Goal: Task Accomplishment & Management: Manage account settings

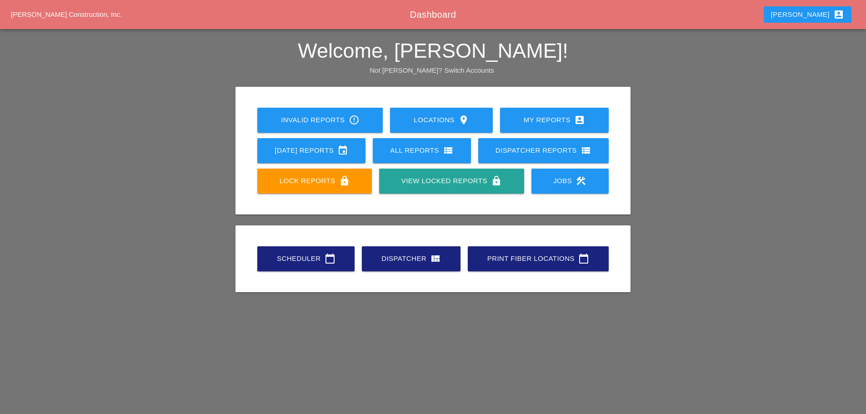
click at [302, 255] on div "Scheduler calendar_today" at bounding box center [306, 258] width 68 height 11
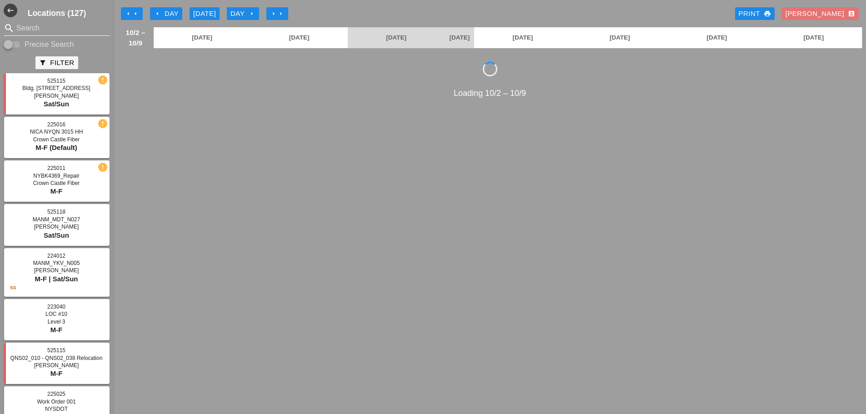
click at [63, 30] on input "Search" at bounding box center [56, 28] width 81 height 15
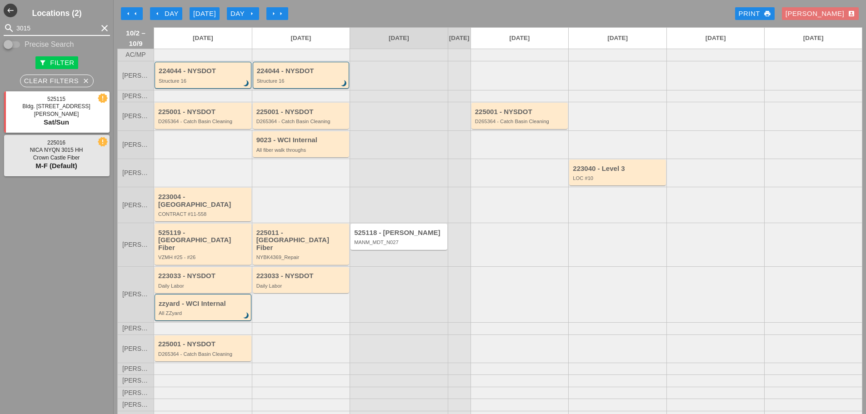
type input "3015"
click at [156, 12] on icon "arrow_left" at bounding box center [157, 13] width 7 height 7
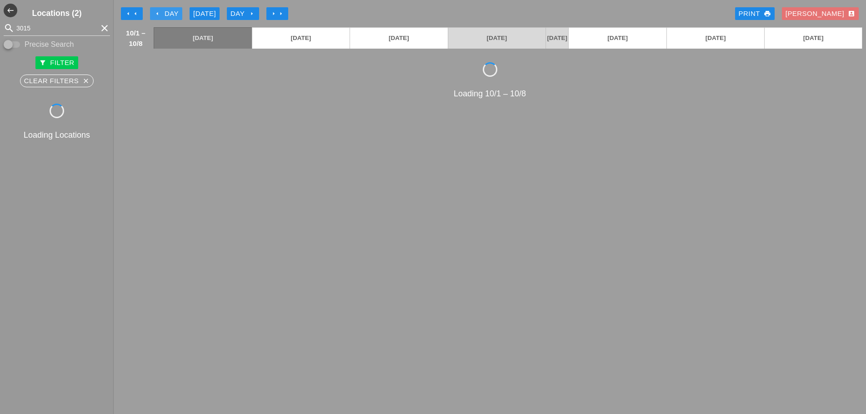
click at [156, 12] on icon "arrow_left" at bounding box center [157, 13] width 7 height 7
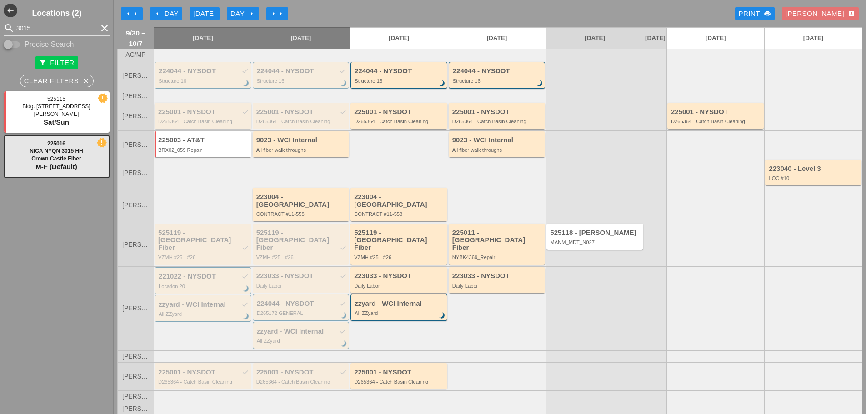
click at [198, 125] on div "225001 - NYSDOT check D265364 - Catch Basin Cleaning" at bounding box center [203, 116] width 91 height 16
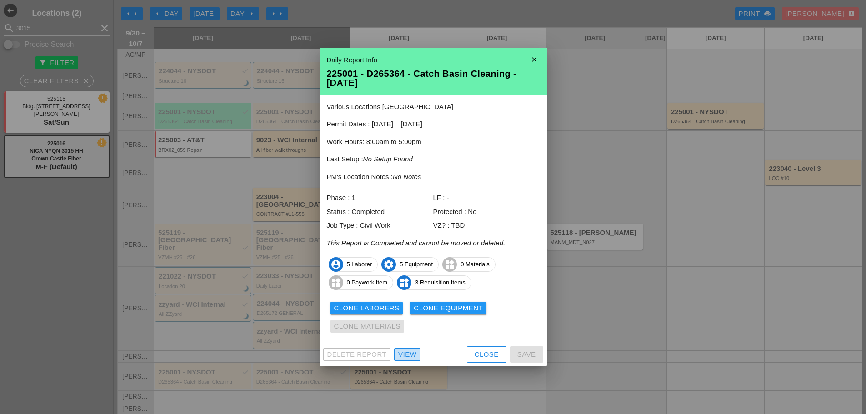
click at [402, 352] on div "View" at bounding box center [407, 355] width 18 height 10
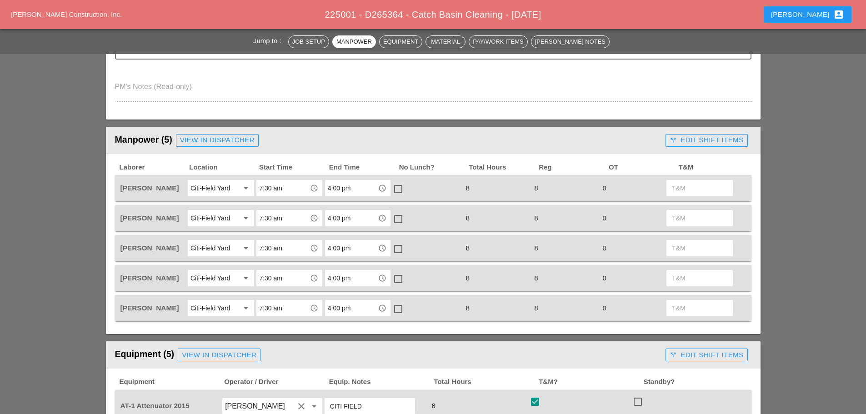
scroll to position [318, 0]
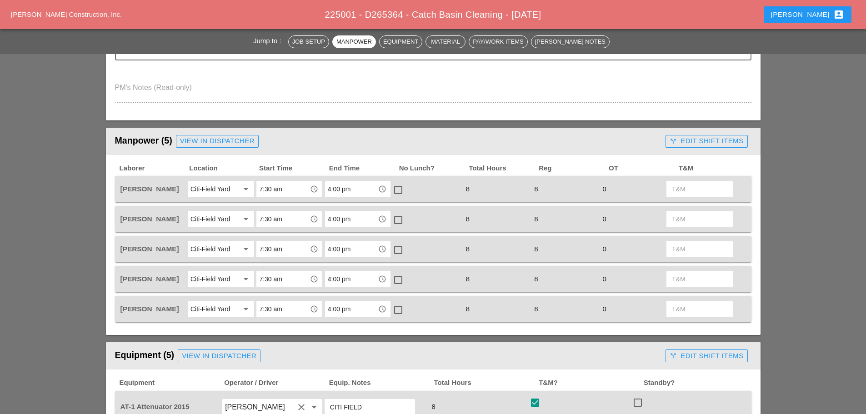
click at [698, 141] on div "call_split Edit Shift Items" at bounding box center [707, 141] width 74 height 10
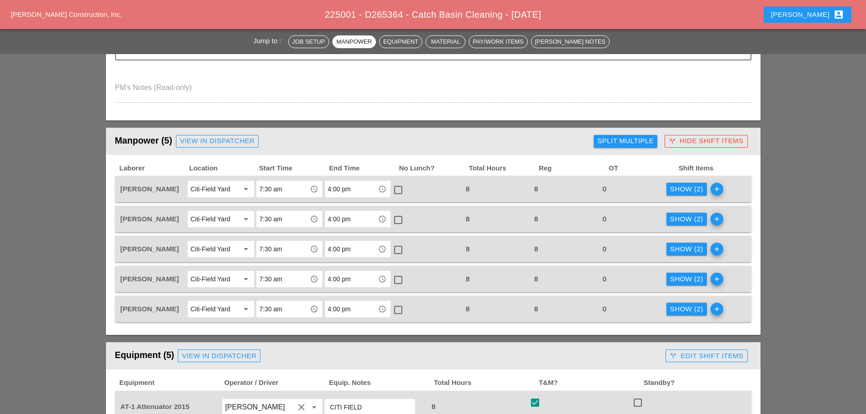
click at [686, 191] on div "Show (2)" at bounding box center [686, 189] width 33 height 10
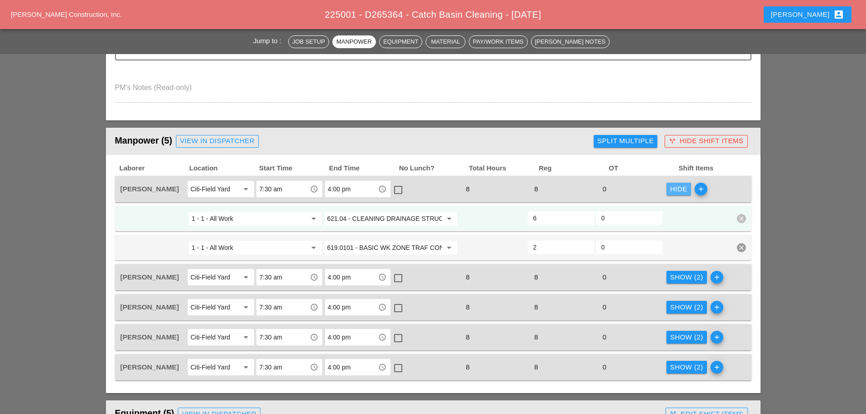
click at [672, 190] on div "Hide" at bounding box center [678, 189] width 17 height 10
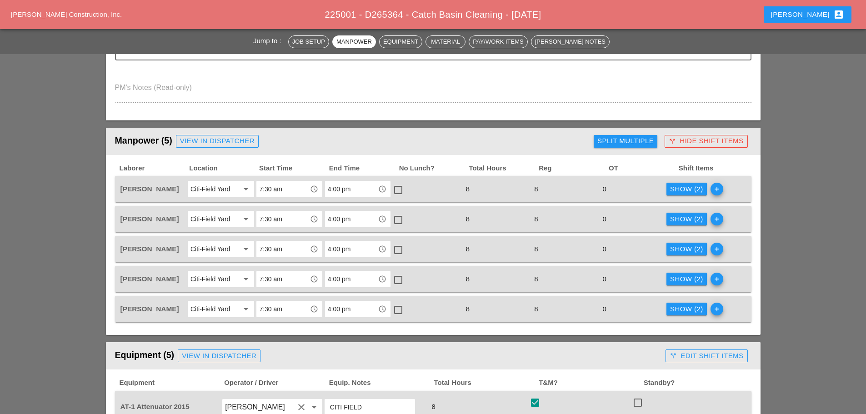
click at [673, 219] on div "Show (2)" at bounding box center [686, 219] width 33 height 10
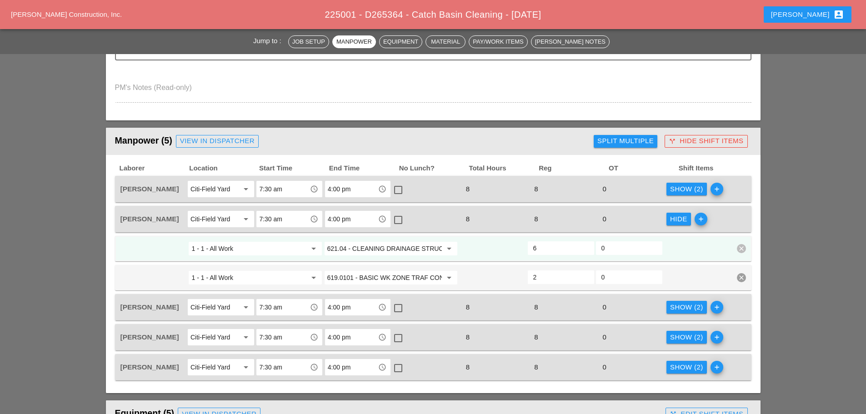
click at [673, 219] on div "Hide" at bounding box center [678, 219] width 17 height 10
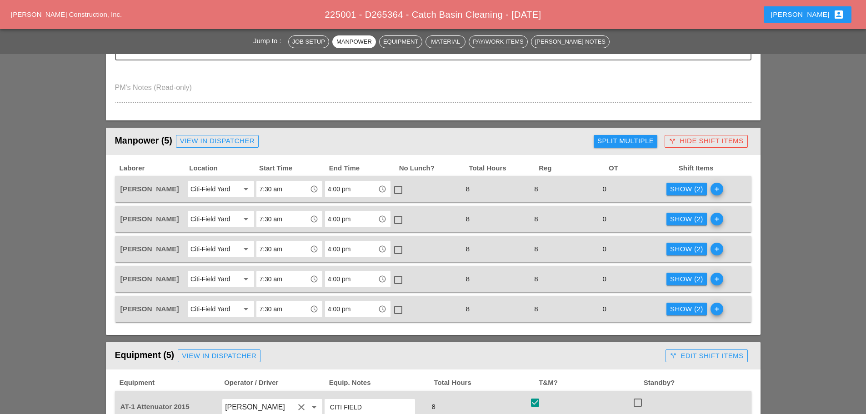
click at [674, 251] on div "Show (2)" at bounding box center [686, 249] width 33 height 10
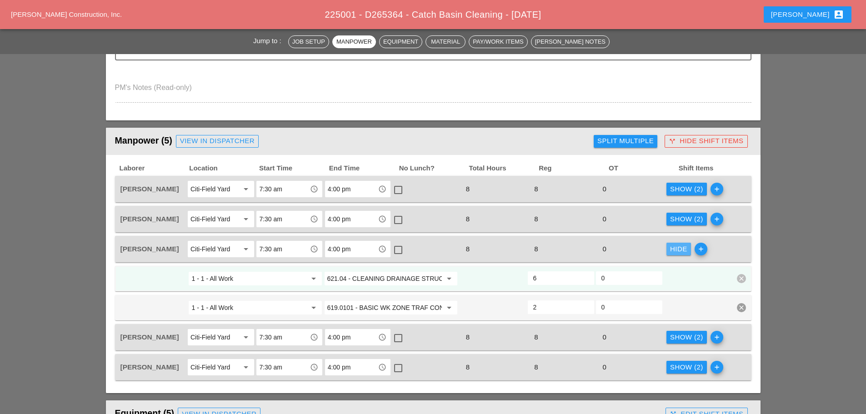
click at [674, 251] on div "Hide" at bounding box center [678, 249] width 17 height 10
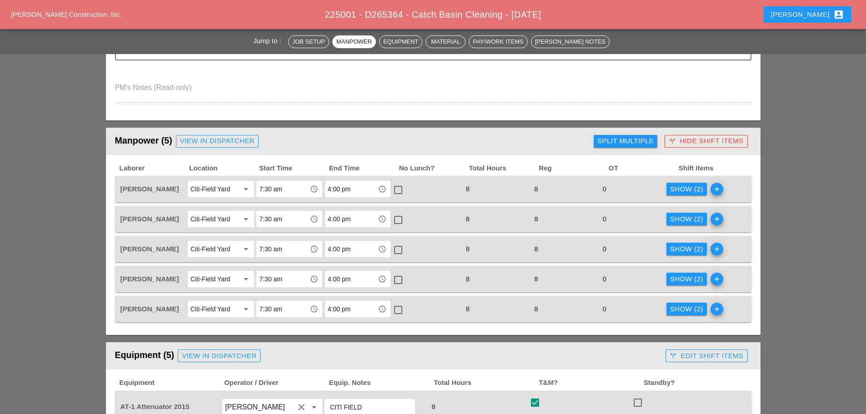
click at [674, 283] on div "Show (2)" at bounding box center [686, 279] width 33 height 10
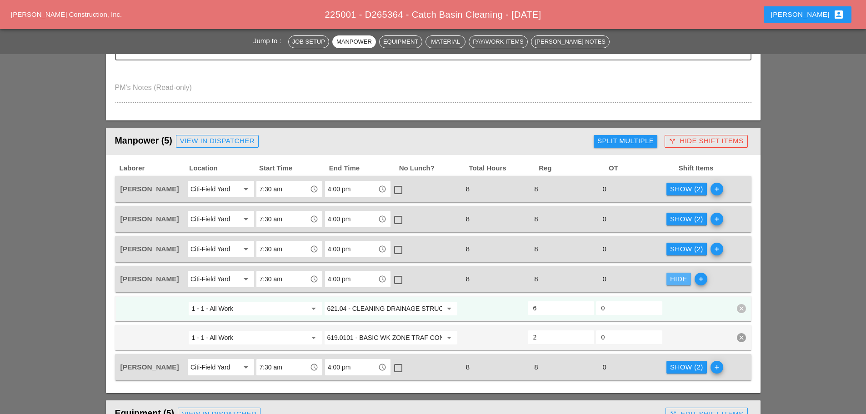
click at [674, 280] on div "Hide" at bounding box center [678, 279] width 17 height 10
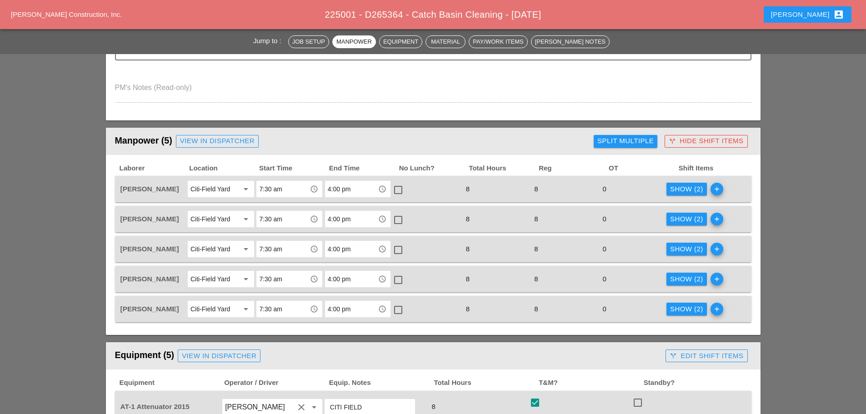
click at [675, 309] on div "Show (2)" at bounding box center [686, 309] width 33 height 10
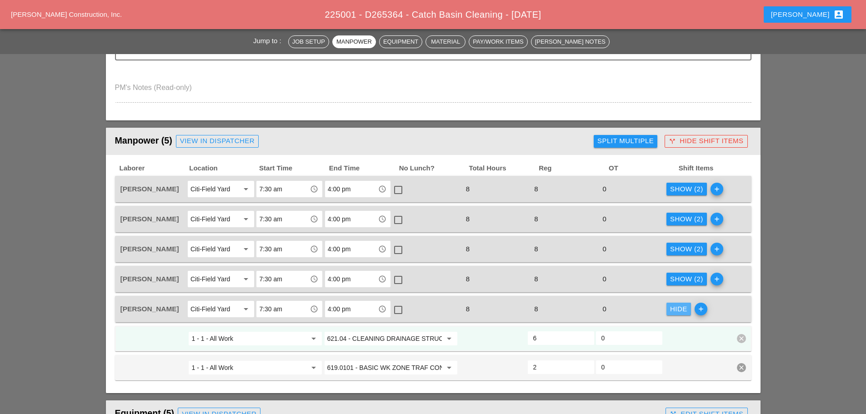
click at [674, 309] on div "Hide" at bounding box center [678, 309] width 17 height 10
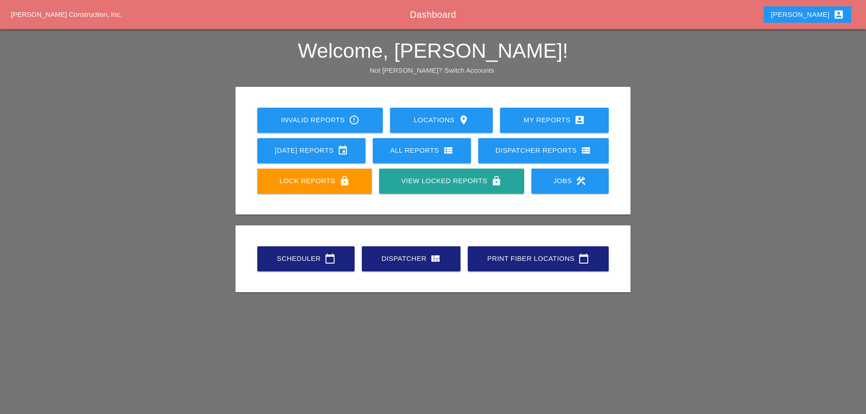
click at [313, 258] on div "Scheduler calendar_today" at bounding box center [306, 258] width 68 height 11
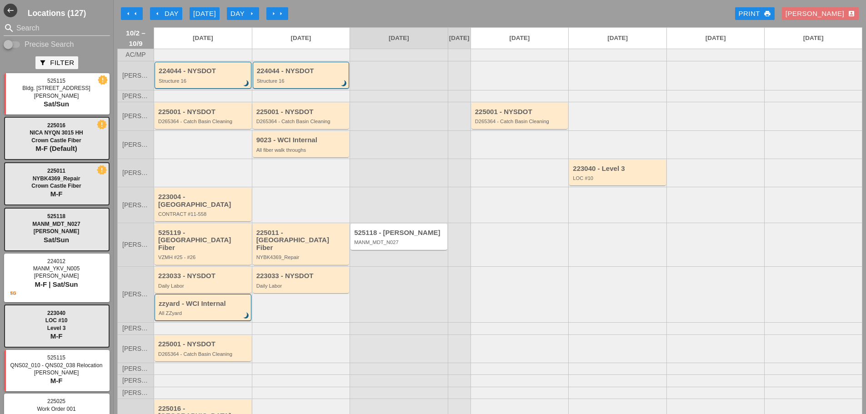
click at [157, 13] on icon "arrow_left" at bounding box center [157, 13] width 7 height 7
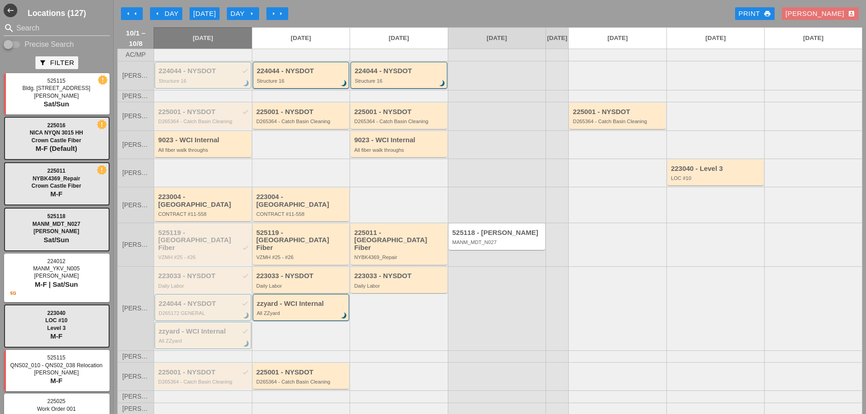
click at [155, 15] on icon "arrow_left" at bounding box center [157, 13] width 7 height 7
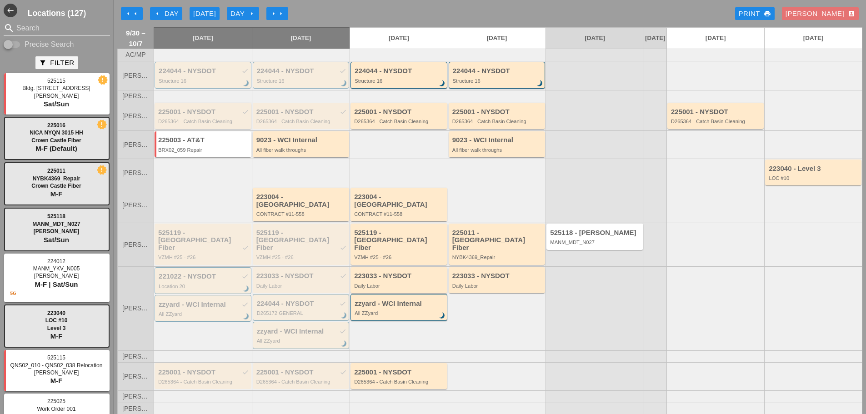
click at [200, 123] on div "225001 - NYSDOT check D265364 - Catch Basin Cleaning" at bounding box center [203, 116] width 91 height 16
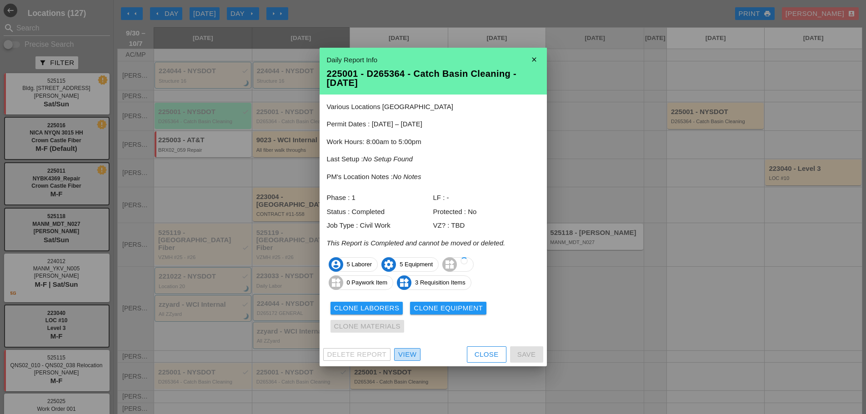
click at [413, 354] on div "View" at bounding box center [407, 355] width 18 height 10
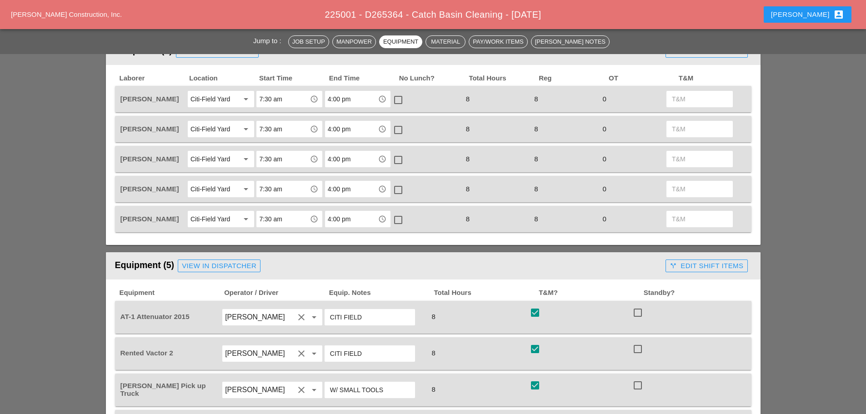
scroll to position [347, 0]
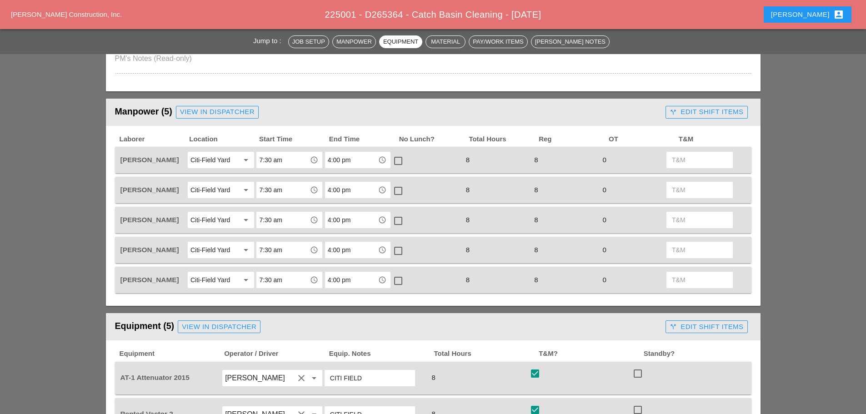
click at [685, 112] on div "call_split Edit Shift Items" at bounding box center [707, 112] width 74 height 10
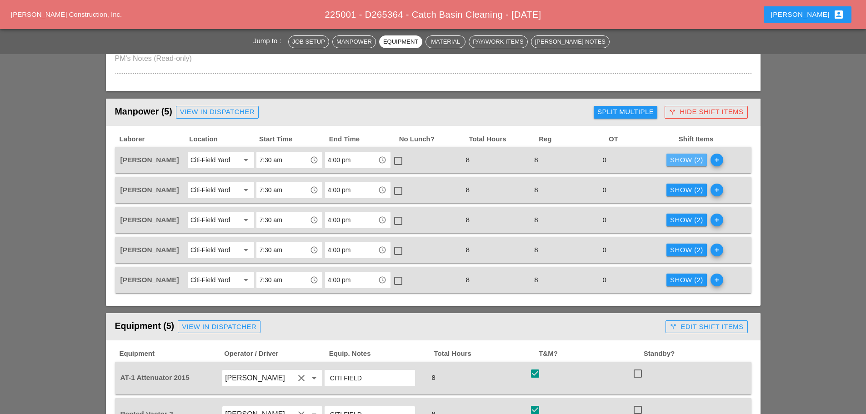
click at [683, 155] on div "Show (2)" at bounding box center [686, 160] width 33 height 10
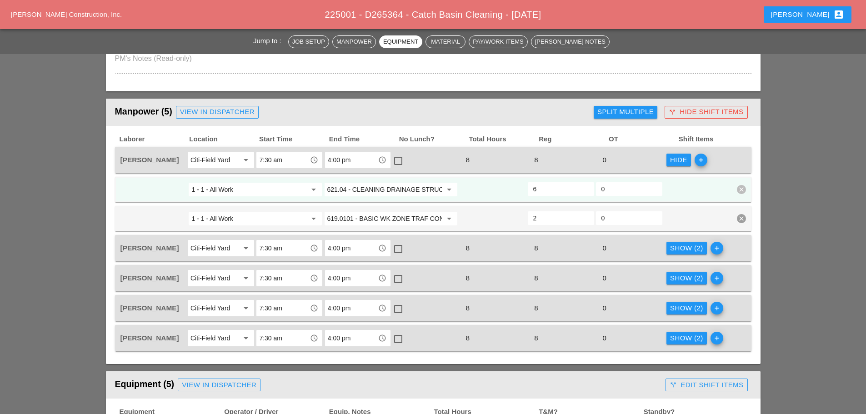
click at [683, 155] on div "Hide" at bounding box center [678, 160] width 17 height 10
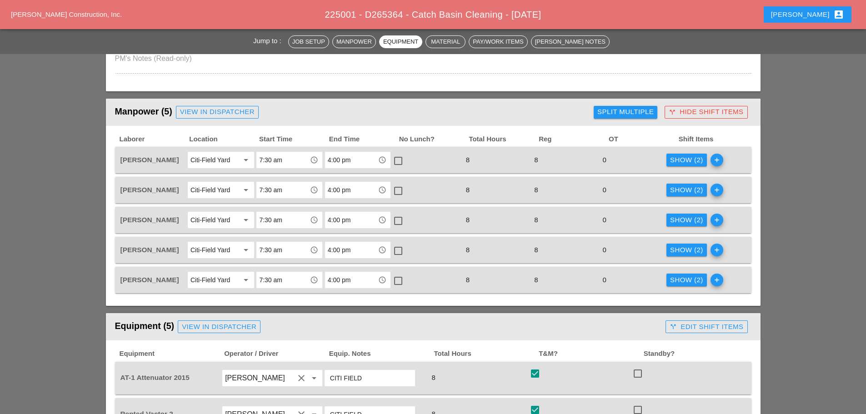
click at [684, 107] on div "call_split Hide Shift Items" at bounding box center [706, 112] width 75 height 10
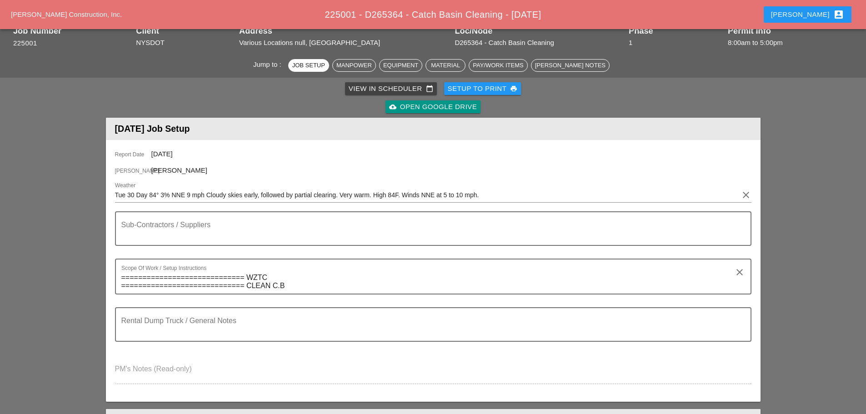
scroll to position [0, 0]
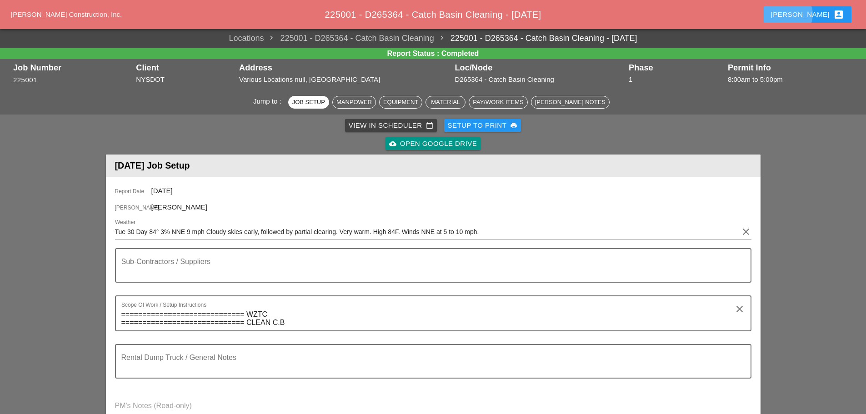
click at [819, 15] on div "[PERSON_NAME] account_box" at bounding box center [807, 14] width 73 height 11
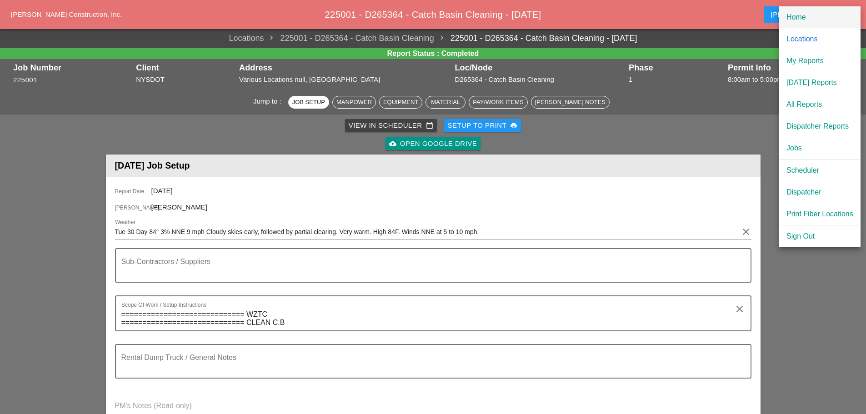
click at [807, 19] on div "Home" at bounding box center [819, 17] width 67 height 11
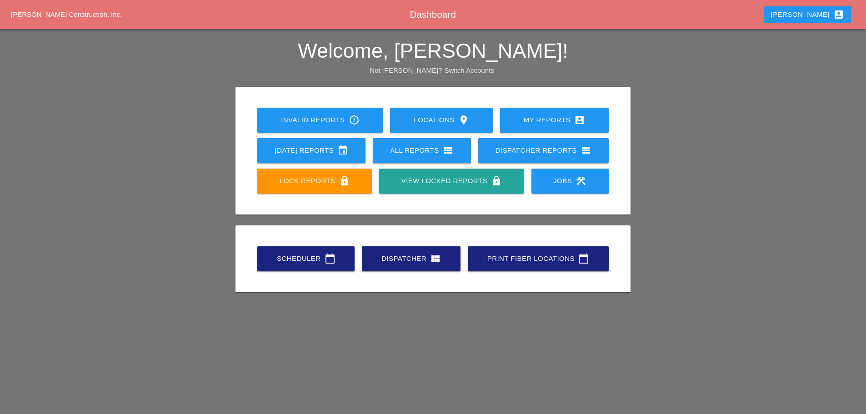
click at [313, 264] on link "Scheduler calendar_today" at bounding box center [305, 258] width 97 height 25
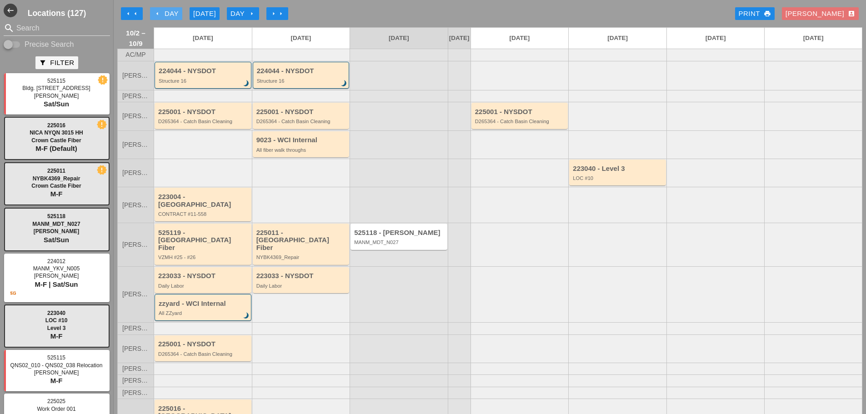
click at [155, 16] on icon "arrow_left" at bounding box center [157, 13] width 7 height 7
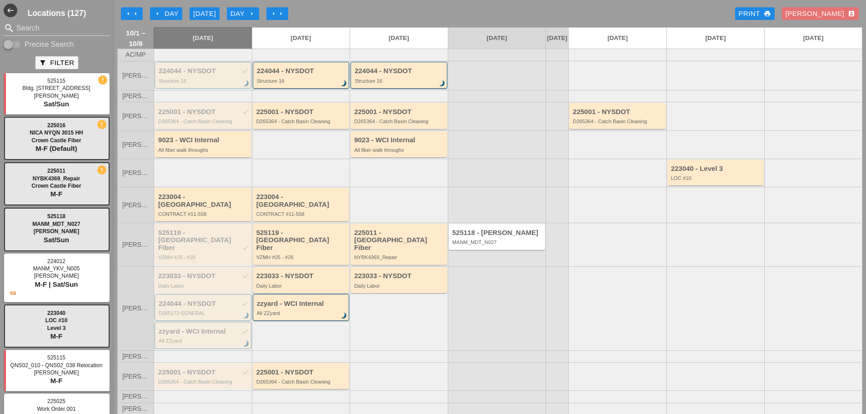
click at [178, 124] on div "D265364 - Catch Basin Cleaning" at bounding box center [203, 121] width 91 height 5
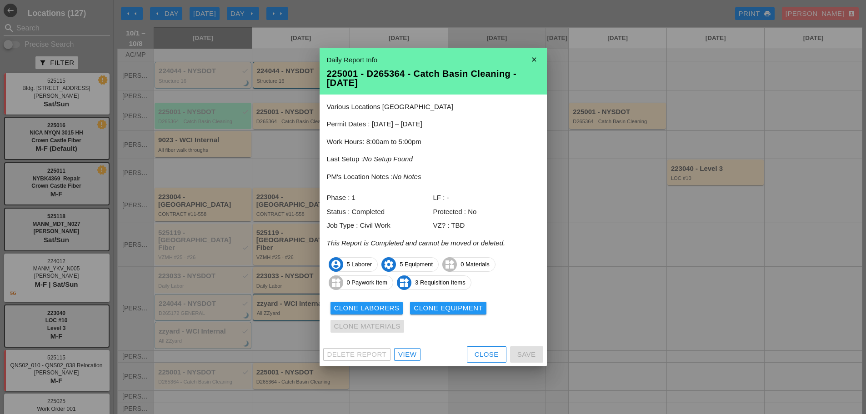
click at [404, 356] on div "View" at bounding box center [407, 355] width 18 height 10
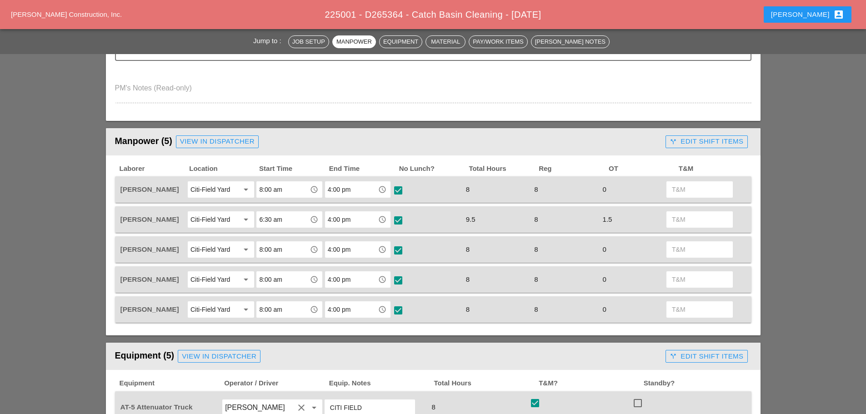
scroll to position [318, 0]
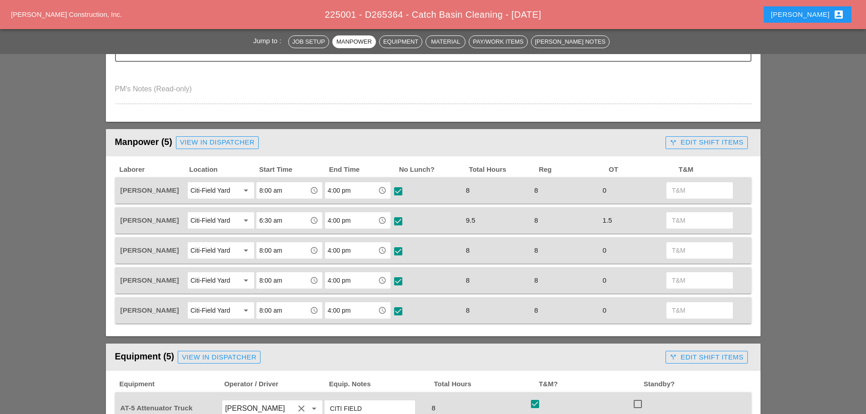
click at [686, 145] on div "call_split Edit Shift Items" at bounding box center [707, 142] width 74 height 10
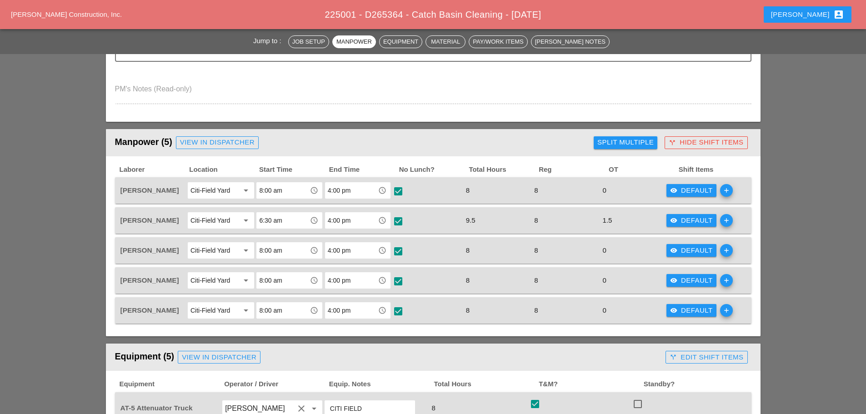
click at [688, 191] on div "visibility Default" at bounding box center [691, 190] width 43 height 10
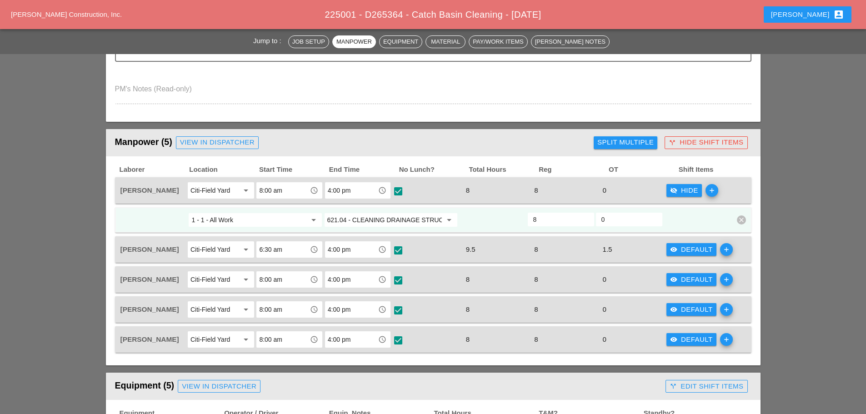
click at [688, 191] on div "visibility_off Hide" at bounding box center [684, 190] width 28 height 10
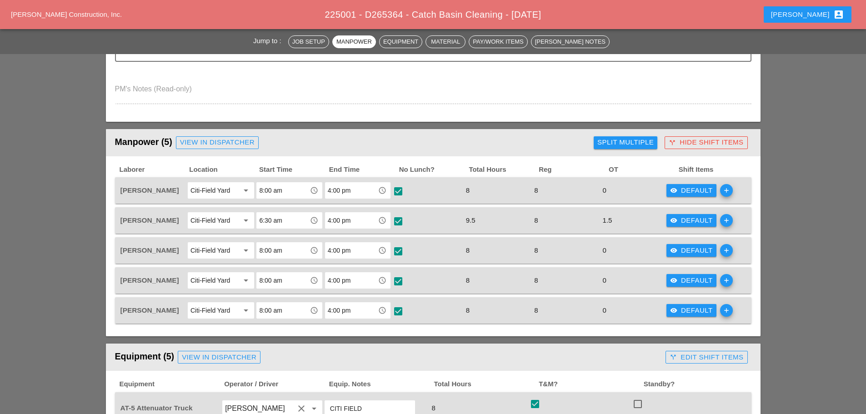
click at [688, 191] on div "visibility Default" at bounding box center [691, 190] width 43 height 10
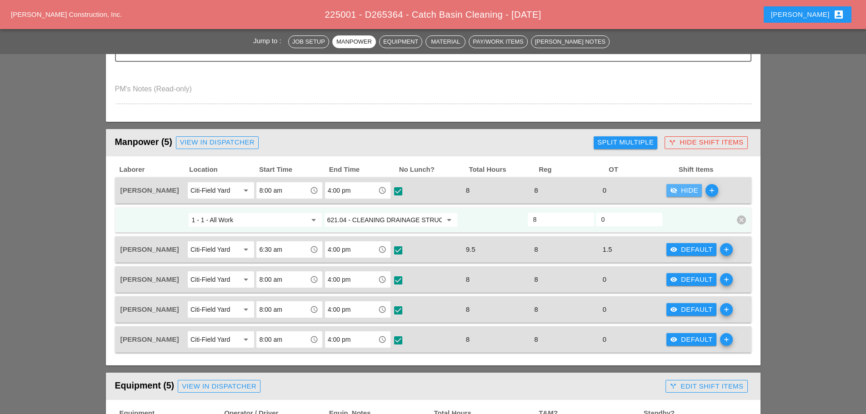
click at [688, 191] on div "visibility_off Hide" at bounding box center [684, 190] width 28 height 10
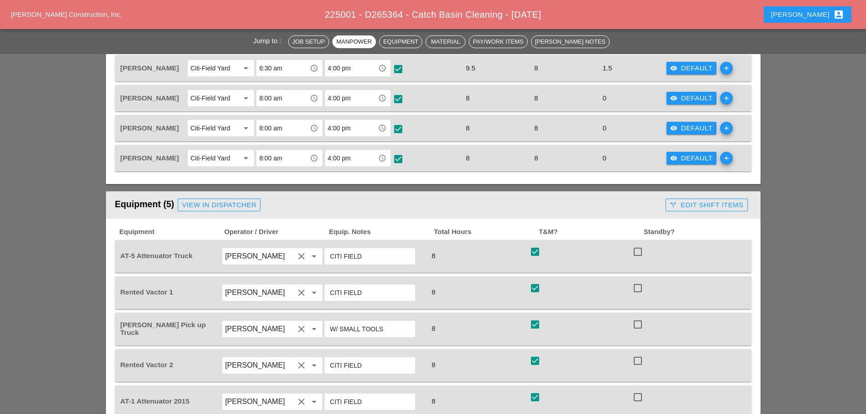
scroll to position [455, 0]
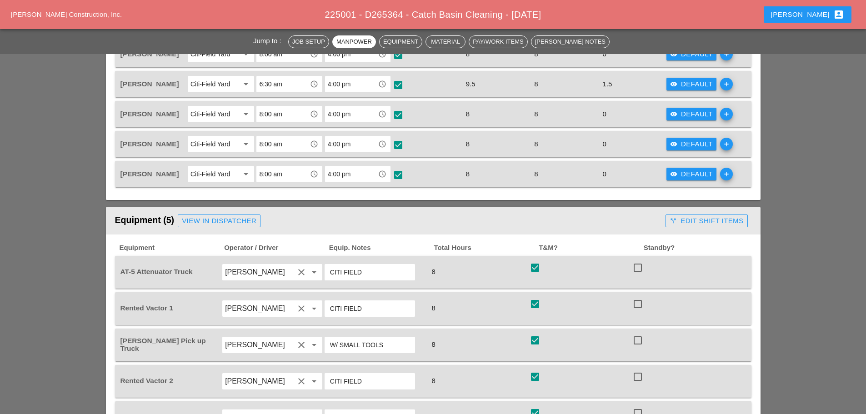
click at [693, 224] on div "call_split Edit Shift Items" at bounding box center [707, 221] width 74 height 10
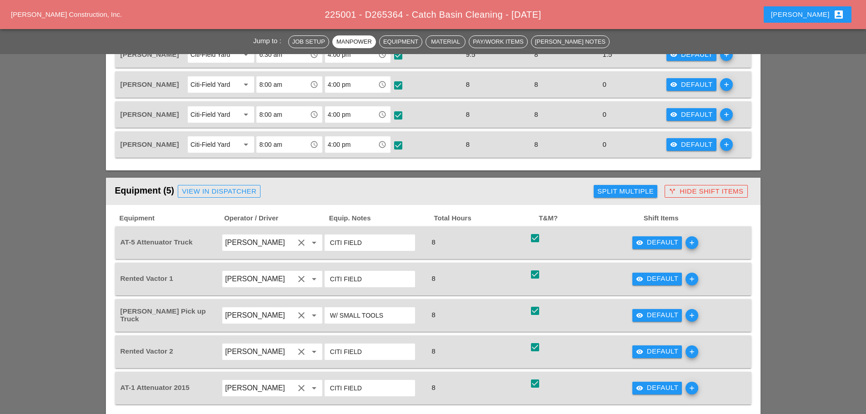
scroll to position [500, 0]
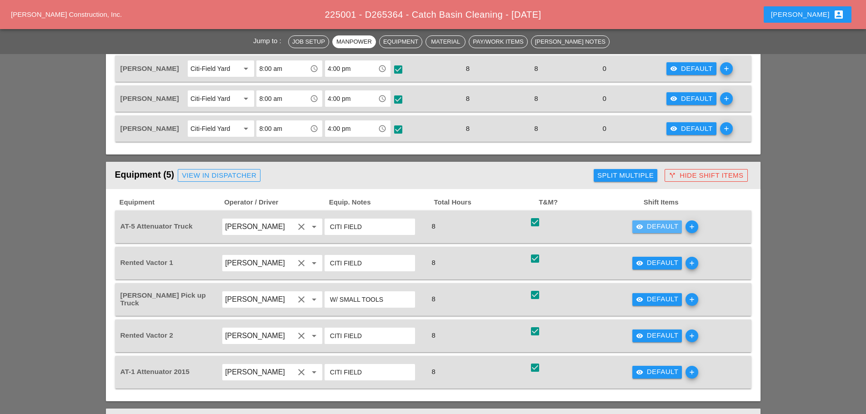
click at [651, 228] on div "visibility Default" at bounding box center [657, 226] width 43 height 10
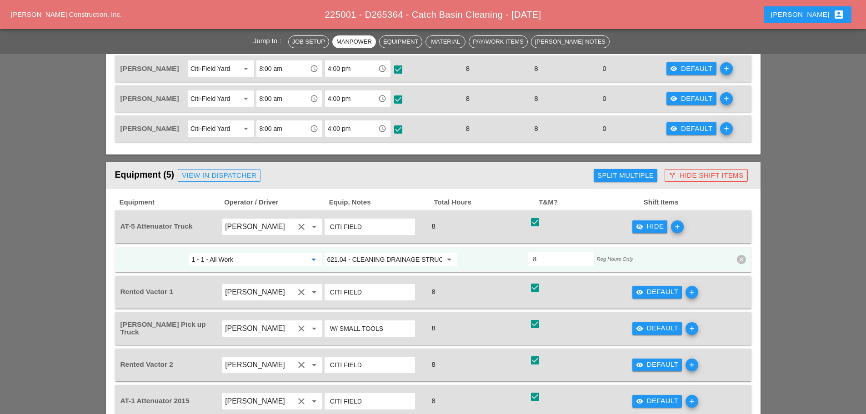
click at [272, 259] on input "1 - 1 - All Work" at bounding box center [248, 259] width 115 height 15
click at [260, 279] on div "GENERAL - General Job Costs" at bounding box center [255, 277] width 118 height 11
type input "GENERAL - General Job Costs"
click at [353, 256] on input "621.04 - CLEANING DRAINAGE STRUCTURES" at bounding box center [384, 259] width 115 height 15
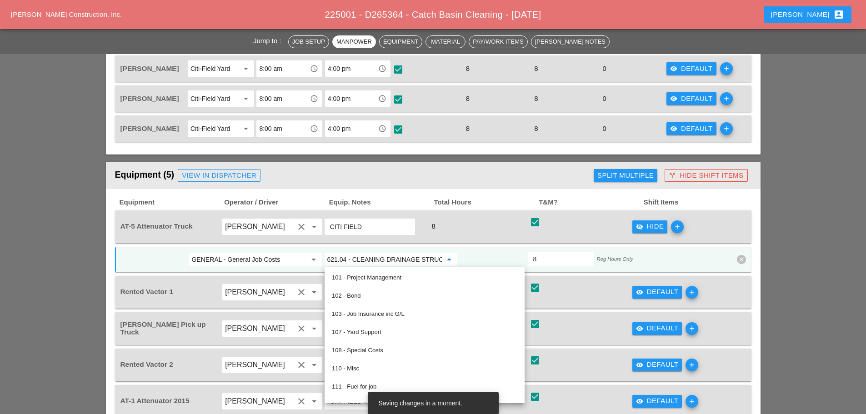
type input "1"
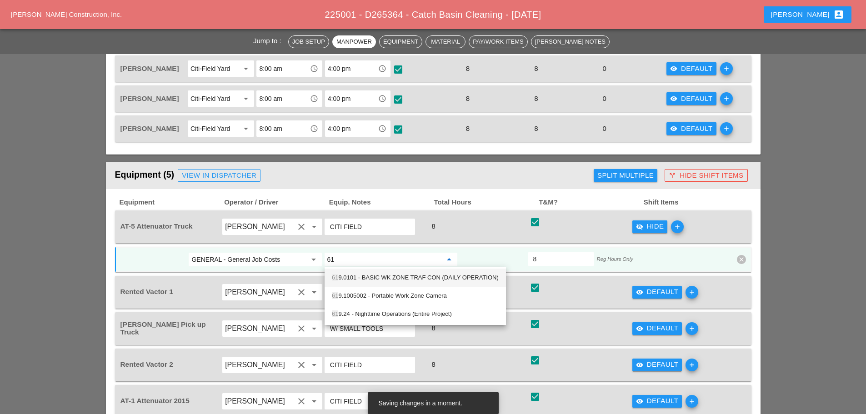
click at [379, 276] on div "61 9.0101 - BASIC WK ZONE TRAF CON (DAILY OPERATION)" at bounding box center [415, 277] width 167 height 11
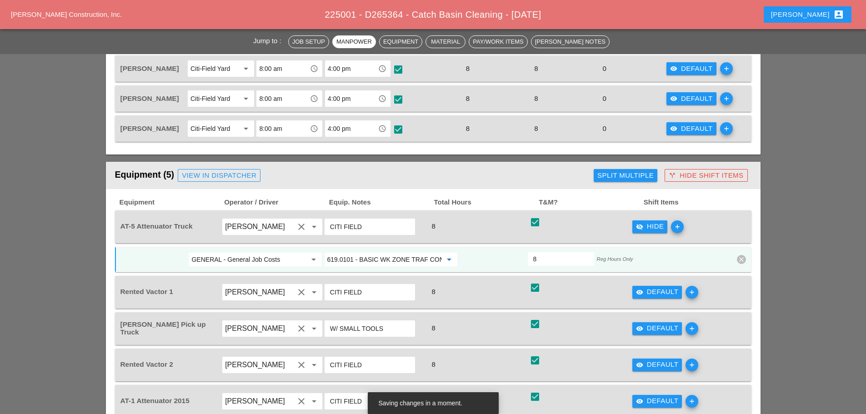
scroll to position [545, 0]
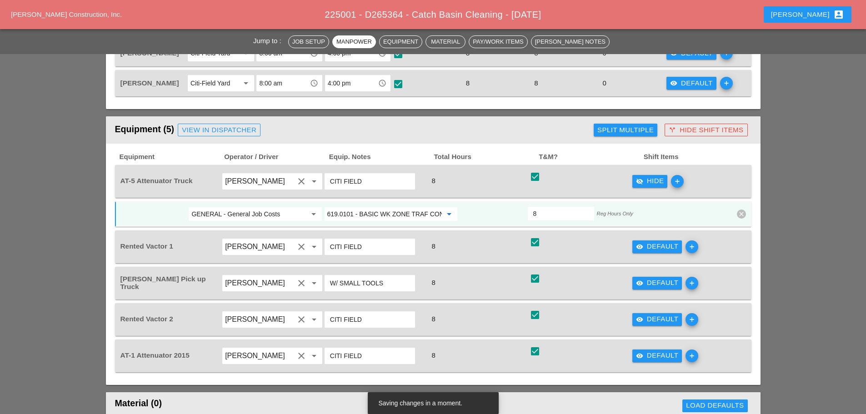
type input "619.0101 - BASIC WK ZONE TRAF CON (DAILY OPERATION)"
click at [646, 283] on div "visibility Default" at bounding box center [657, 283] width 43 height 10
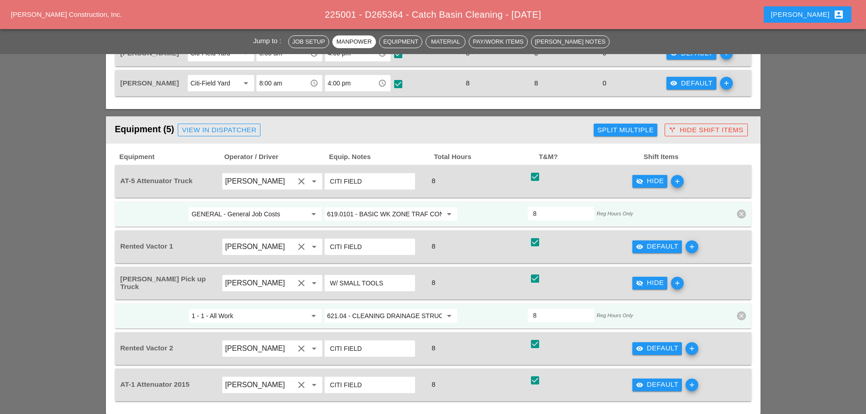
click at [289, 317] on input "1 - 1 - All Work" at bounding box center [248, 316] width 115 height 15
click at [273, 332] on div "GENERAL - General Job Costs" at bounding box center [255, 334] width 118 height 11
type input "GENERAL - General Job Costs"
click at [338, 318] on input "621.04 - CLEANING DRAINAGE STRUCTURES" at bounding box center [384, 316] width 115 height 15
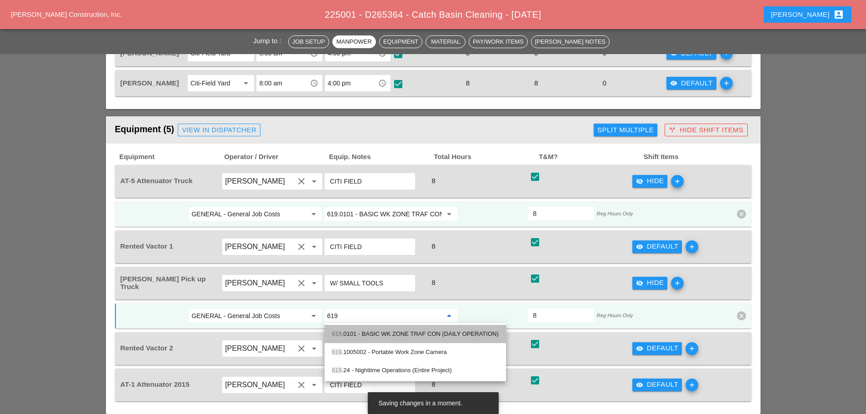
click at [350, 332] on div "619 .0101 - BASIC WK ZONE TRAF CON (DAILY OPERATION)" at bounding box center [415, 334] width 167 height 11
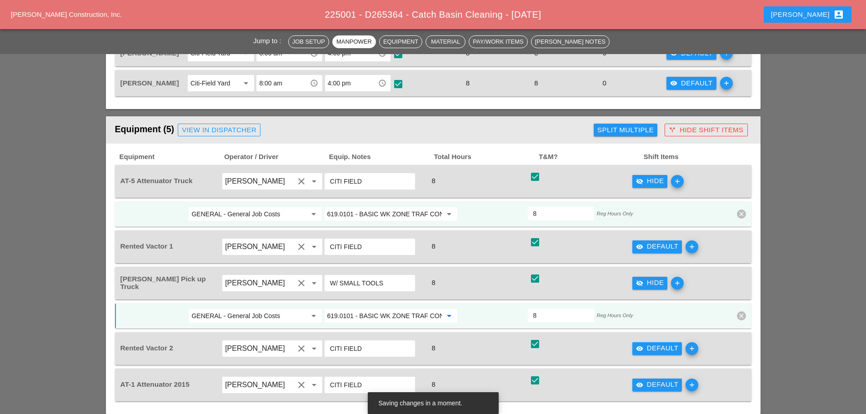
type input "619.0101 - BASIC WK ZONE TRAF CON (DAILY OPERATION)"
click at [658, 321] on div "Reg Hours Only" at bounding box center [629, 316] width 68 height 16
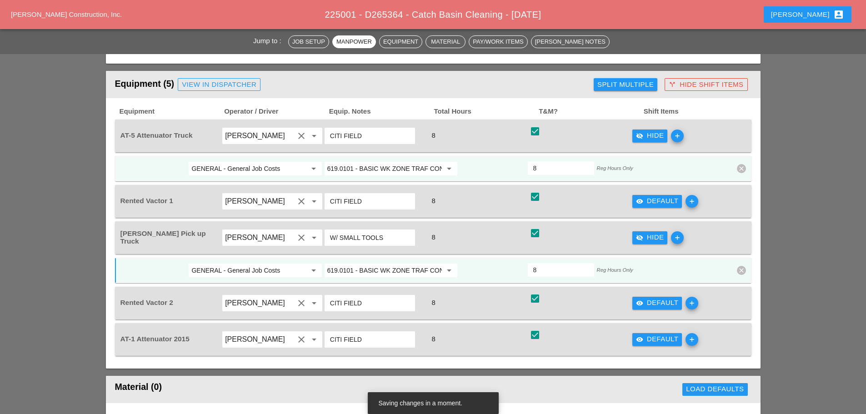
click at [654, 340] on div "visibility Default" at bounding box center [657, 339] width 43 height 10
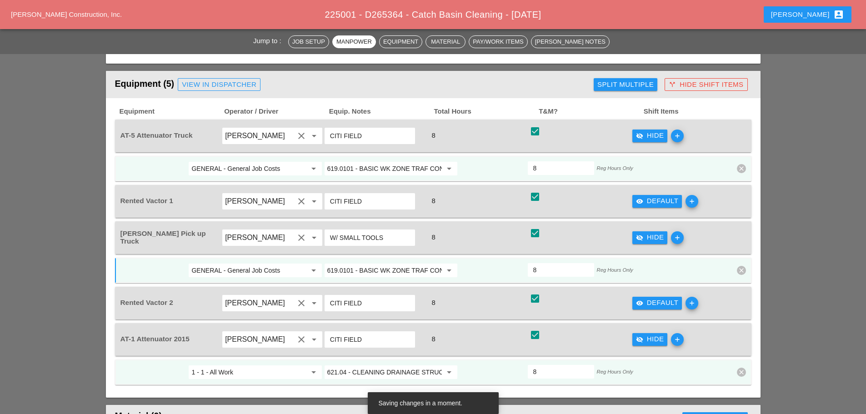
scroll to position [682, 0]
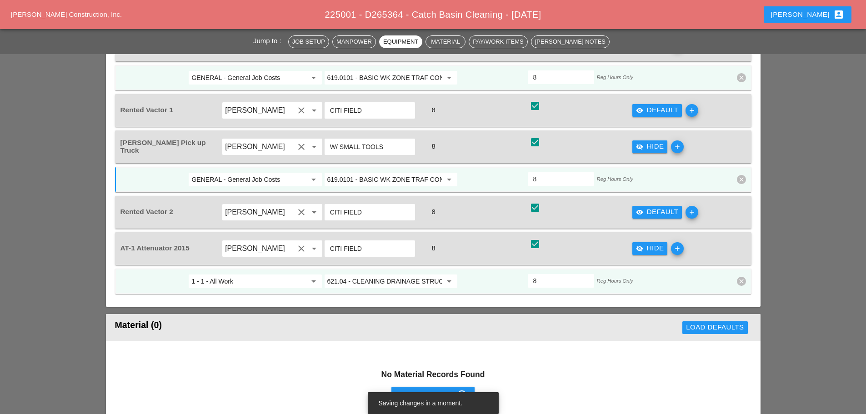
click at [274, 288] on input "1 - 1 - All Work" at bounding box center [248, 281] width 115 height 15
click at [262, 305] on div "GENERAL - General Job Costs" at bounding box center [255, 299] width 118 height 18
type input "GENERAL - General Job Costs"
click at [381, 280] on input "621.04 - CLEANING DRAINAGE STRUCTURES" at bounding box center [384, 281] width 115 height 15
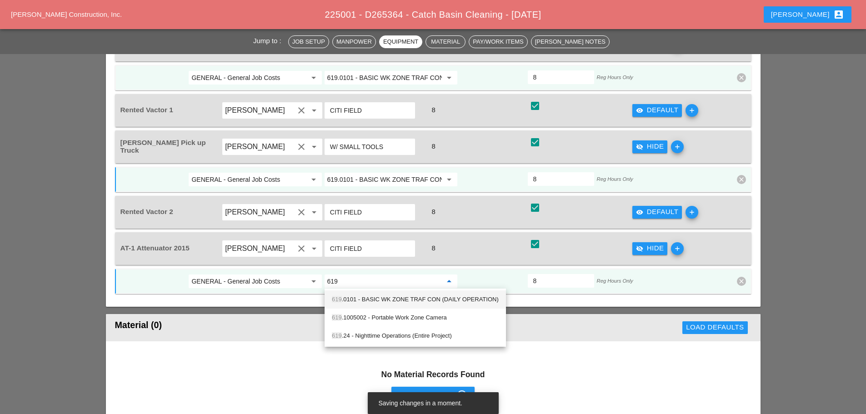
click at [371, 299] on div "619 .0101 - BASIC WK ZONE TRAF CON (DAILY OPERATION)" at bounding box center [415, 299] width 167 height 11
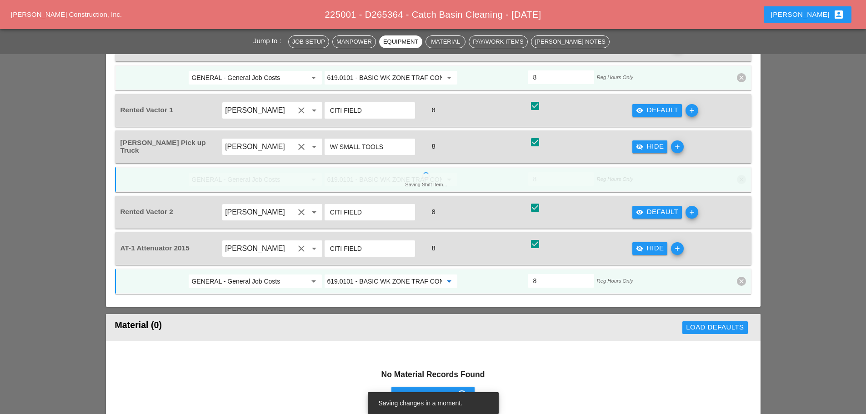
type input "619.0101 - BASIC WK ZONE TRAF CON (DAILY OPERATION)"
click at [511, 287] on div at bounding box center [493, 281] width 68 height 16
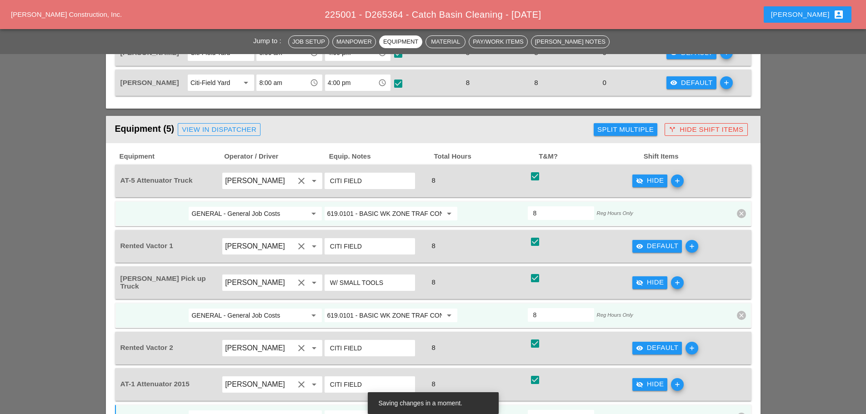
scroll to position [545, 0]
click at [654, 182] on div "visibility_off Hide" at bounding box center [650, 181] width 28 height 10
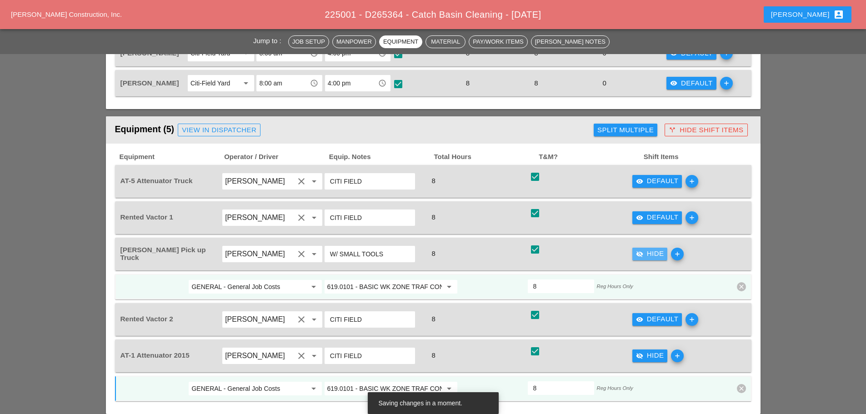
click at [647, 250] on div "visibility_off Hide" at bounding box center [650, 254] width 28 height 10
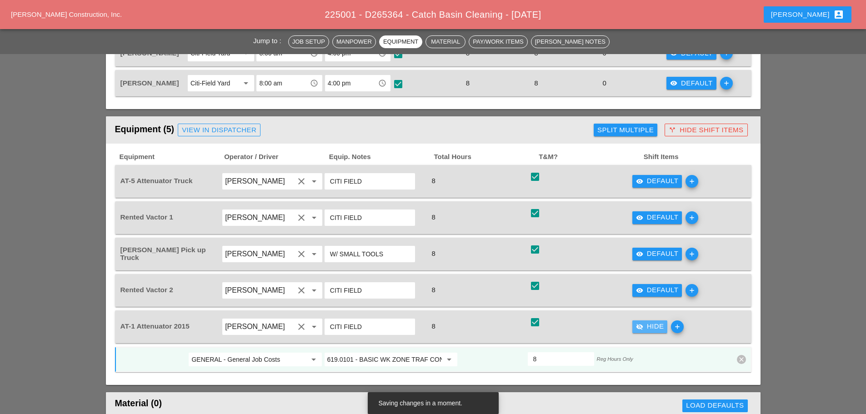
click at [645, 329] on div "visibility_off Hide" at bounding box center [650, 326] width 28 height 10
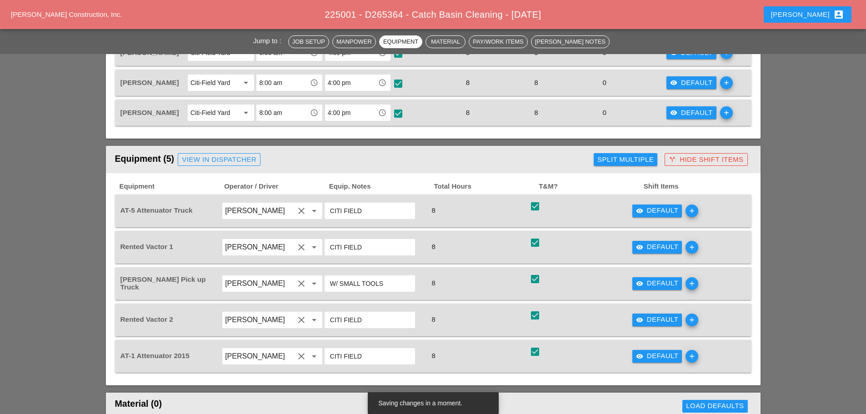
scroll to position [500, 0]
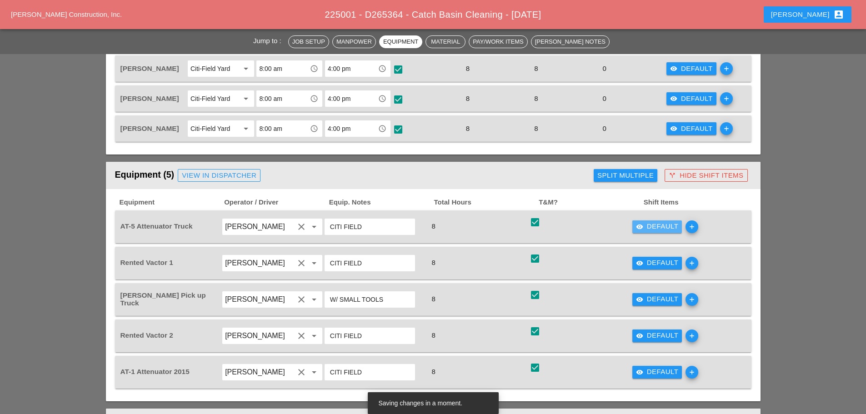
click at [665, 226] on div "visibility Default" at bounding box center [657, 226] width 43 height 10
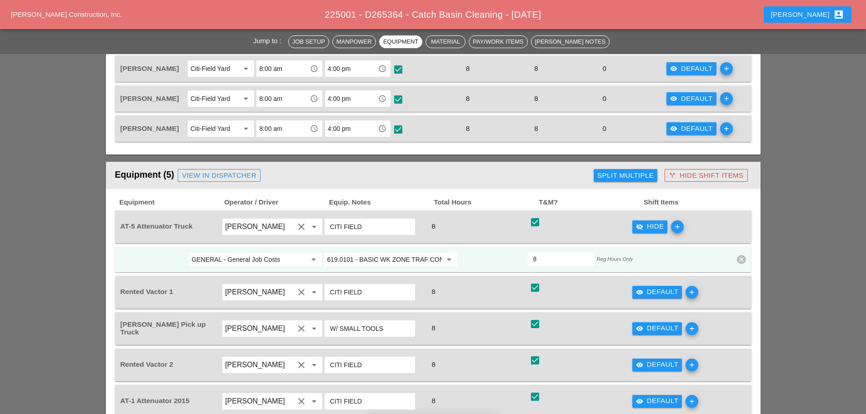
click at [660, 226] on div "visibility_off Hide" at bounding box center [650, 226] width 28 height 10
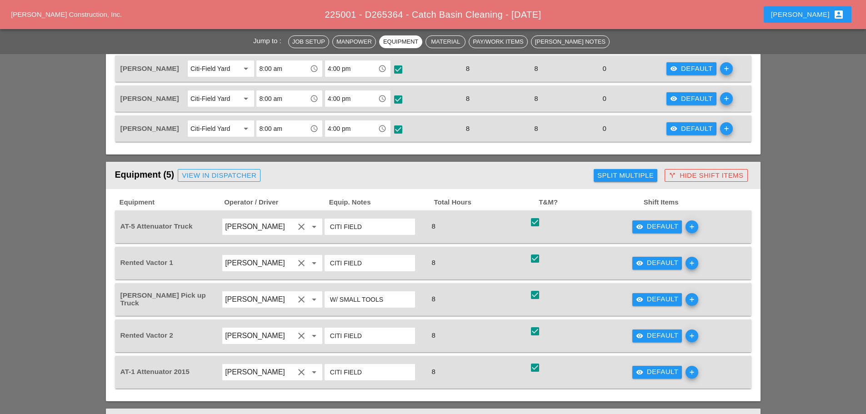
click at [606, 224] on div "check_box check" at bounding box center [580, 226] width 103 height 25
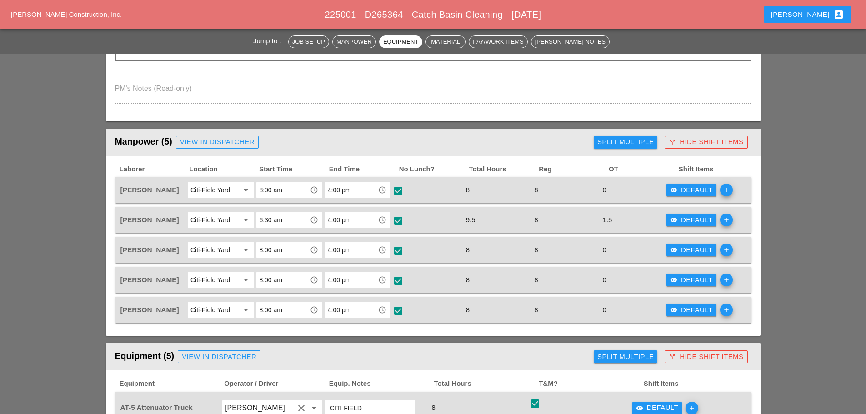
scroll to position [318, 0]
drag, startPoint x: 700, startPoint y: 192, endPoint x: 693, endPoint y: 194, distance: 8.1
click at [700, 192] on div "visibility Default" at bounding box center [691, 190] width 43 height 10
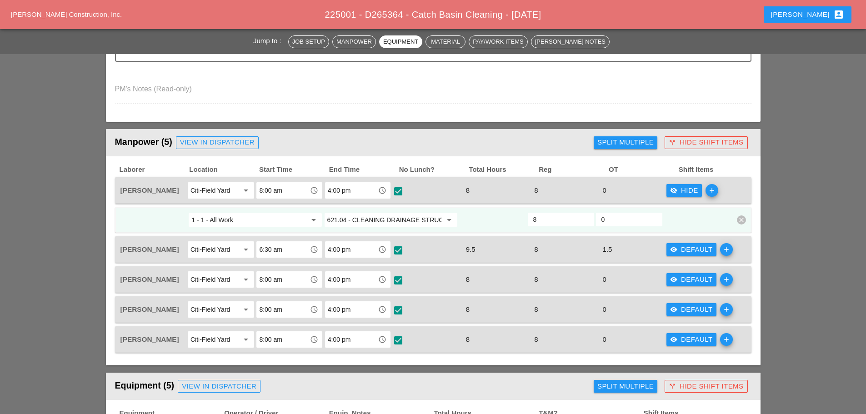
click at [548, 221] on input "8" at bounding box center [560, 219] width 55 height 15
type input "6"
click at [714, 190] on icon "add" at bounding box center [711, 190] width 13 height 13
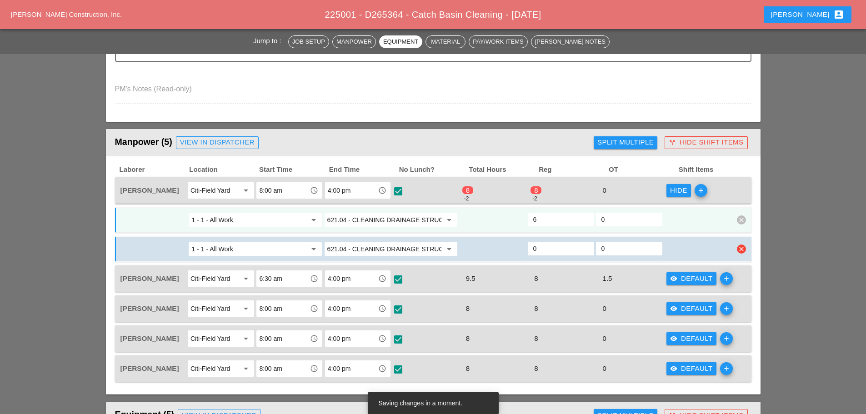
click at [380, 250] on input "621.04 - CLEANING DRAINAGE STRUCTURES" at bounding box center [384, 249] width 115 height 15
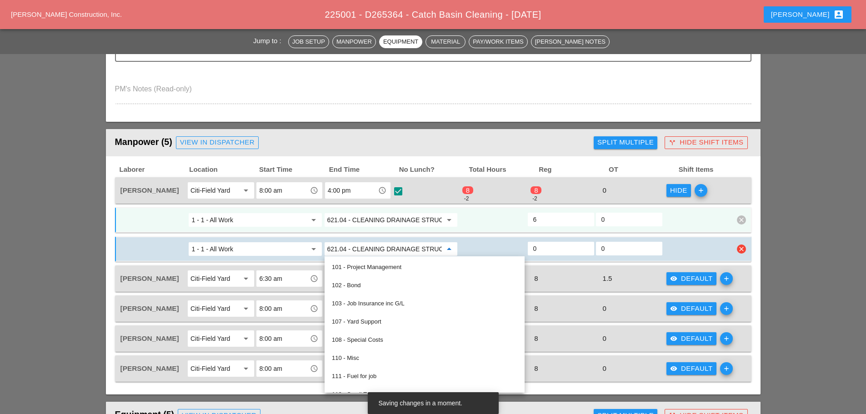
click at [295, 238] on div "1 - 1 - All Work arrow_drop_down 621.04 - CLEANING DRAINAGE STRUCTURES arrow_dr…" at bounding box center [433, 248] width 636 height 25
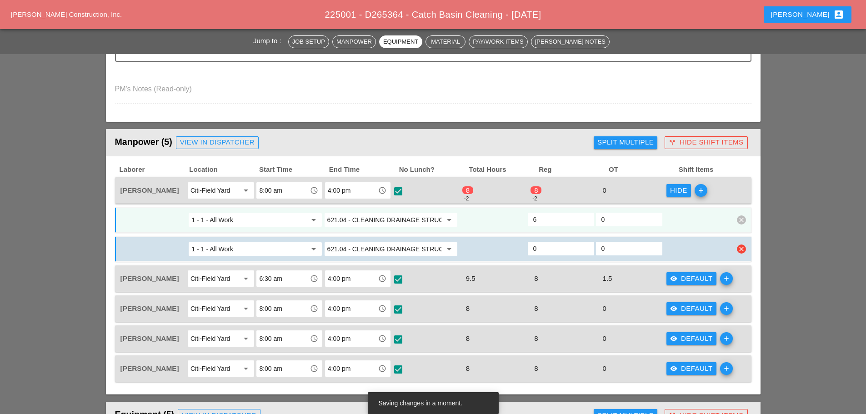
click at [288, 246] on input "1 - 1 - All Work" at bounding box center [248, 249] width 115 height 15
drag, startPoint x: 278, startPoint y: 264, endPoint x: 321, endPoint y: 260, distance: 43.8
click at [277, 265] on div "GENERAL - General Job Costs" at bounding box center [255, 267] width 118 height 11
type input "GENERAL - General Job Costs"
click at [356, 249] on input "621.04 - CLEANING DRAINAGE STRUCTURES" at bounding box center [384, 249] width 115 height 15
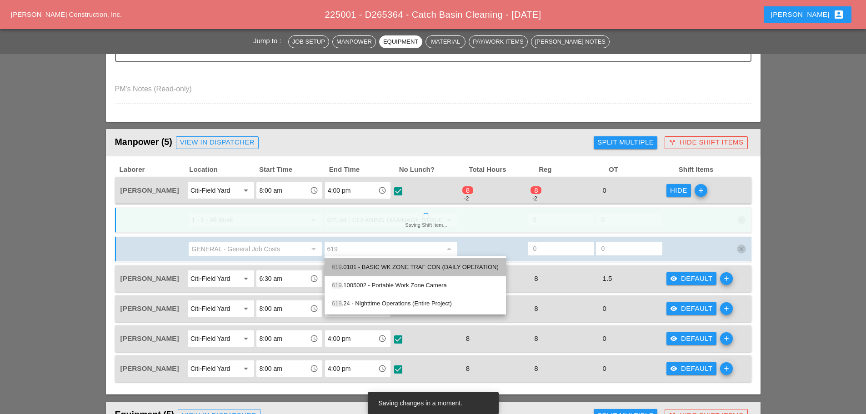
click at [365, 271] on div "619 .0101 - BASIC WK ZONE TRAF CON (DAILY OPERATION)" at bounding box center [415, 267] width 167 height 11
type input "619.0101 - BASIC WK ZONE TRAF CON (DAILY OPERATION)"
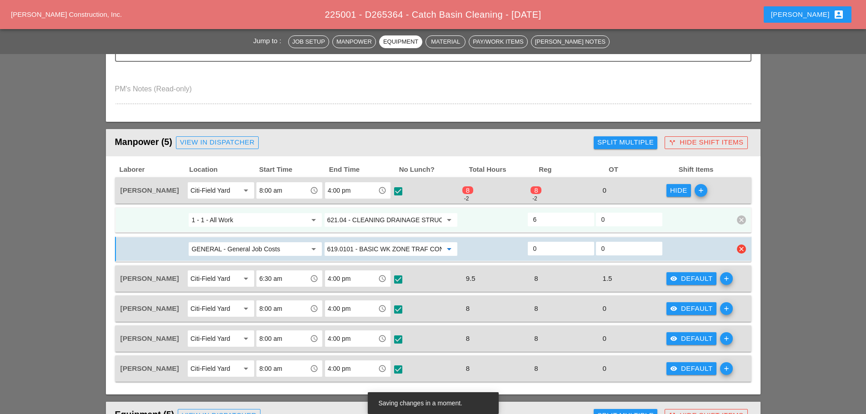
click at [535, 249] on input "0" at bounding box center [560, 248] width 55 height 15
type input "4"
type input "2"
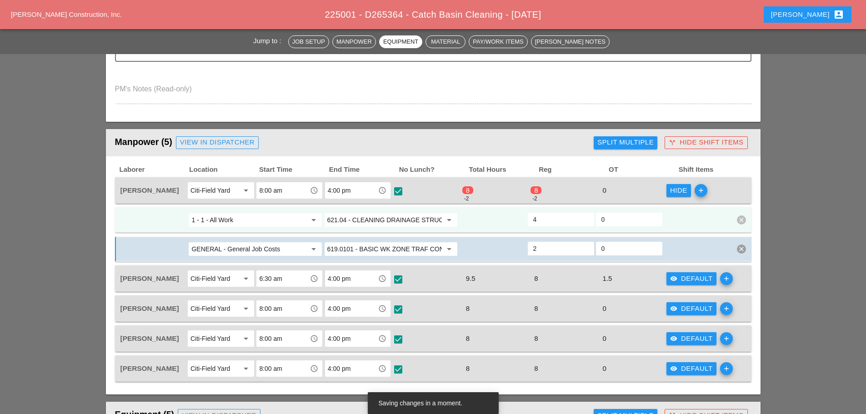
click at [560, 220] on input "4" at bounding box center [560, 219] width 55 height 15
type input "6"
click at [686, 220] on div at bounding box center [697, 220] width 68 height 16
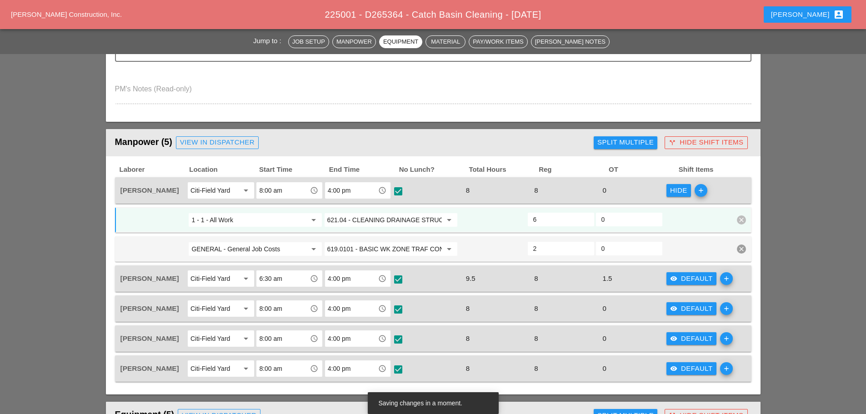
click at [679, 190] on div "Hide" at bounding box center [678, 190] width 17 height 10
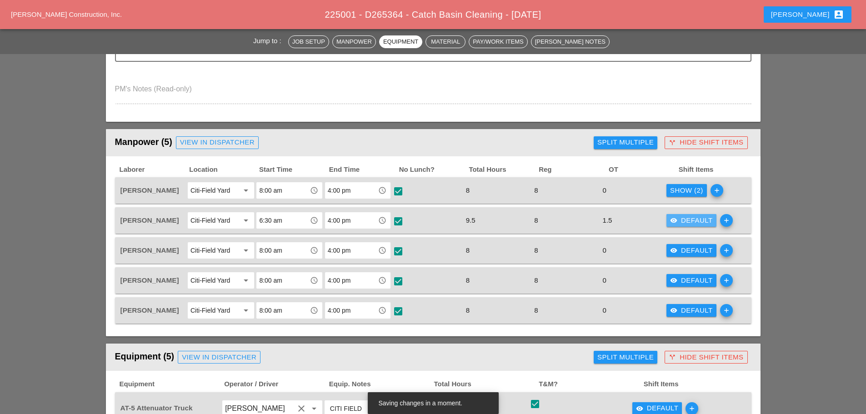
click at [677, 216] on div "visibility Default" at bounding box center [691, 220] width 43 height 10
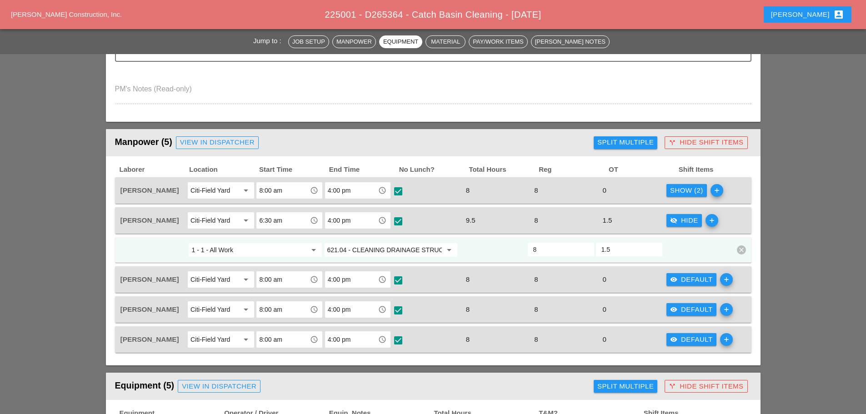
click at [253, 250] on input "1 - 1 - All Work" at bounding box center [248, 250] width 115 height 15
click at [245, 266] on div "GENERAL - General Job Costs" at bounding box center [255, 268] width 118 height 11
type input "GENERAL - General Job Costs"
click at [354, 246] on input "621.04 - CLEANING DRAINAGE STRUCTURES" at bounding box center [384, 250] width 115 height 15
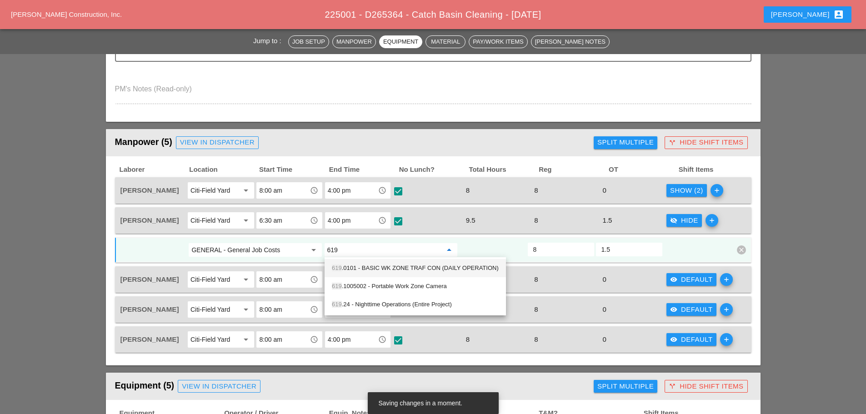
click at [359, 270] on div "619 .0101 - BASIC WK ZONE TRAF CON (DAILY OPERATION)" at bounding box center [415, 268] width 167 height 11
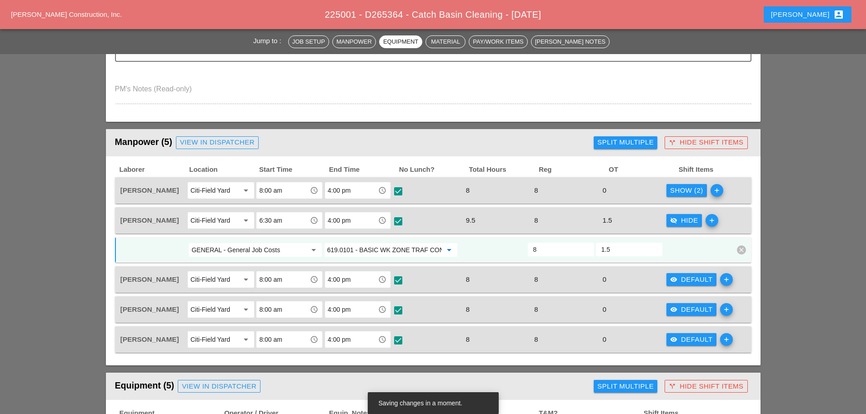
type input "619.0101 - BASIC WK ZONE TRAF CON (DAILY OPERATION)"
click at [709, 220] on icon "add" at bounding box center [711, 220] width 13 height 13
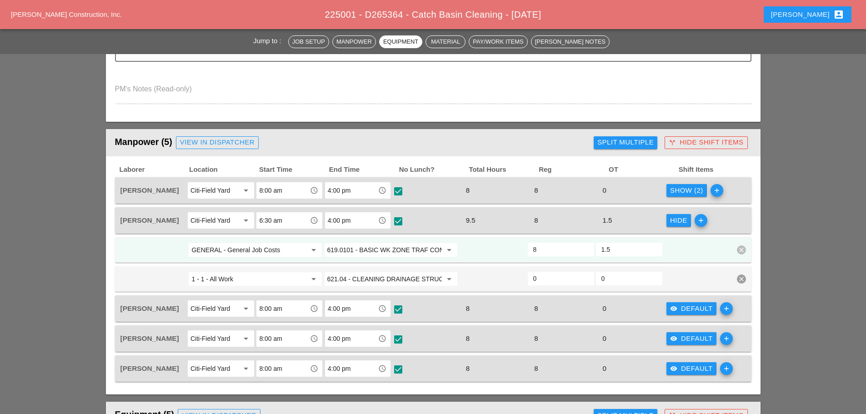
click at [544, 250] on input "8" at bounding box center [560, 249] width 55 height 15
type input "6"
click at [539, 281] on input "0" at bounding box center [560, 278] width 55 height 15
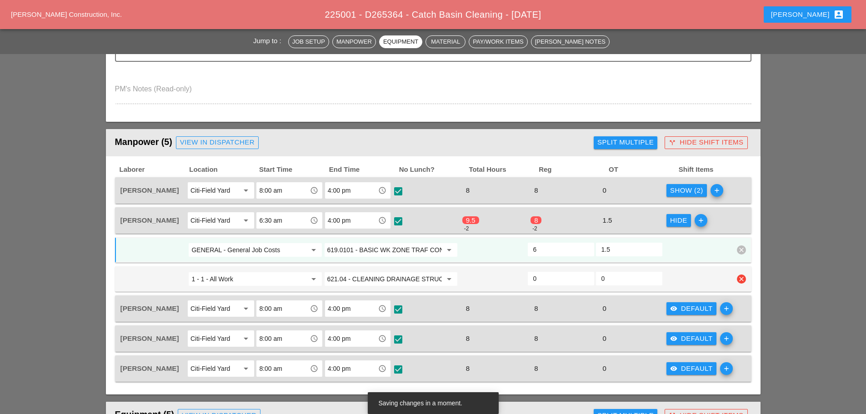
click at [539, 281] on input "0" at bounding box center [560, 278] width 55 height 15
type input "2"
type input "4"
type input "2"
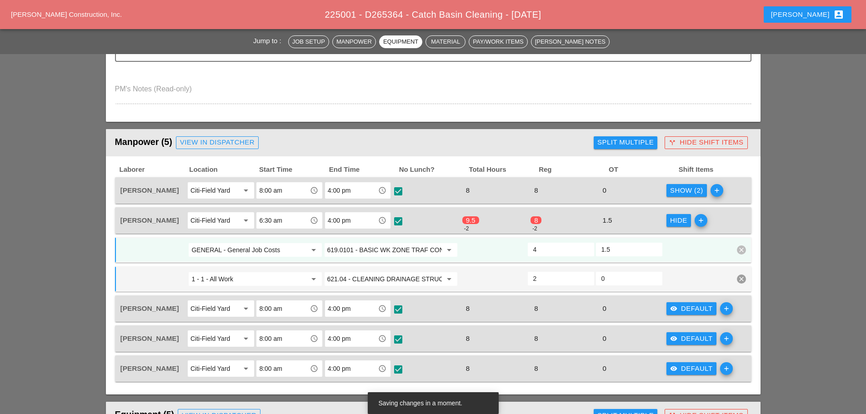
click at [538, 248] on input "4" at bounding box center [560, 249] width 55 height 15
type input "6"
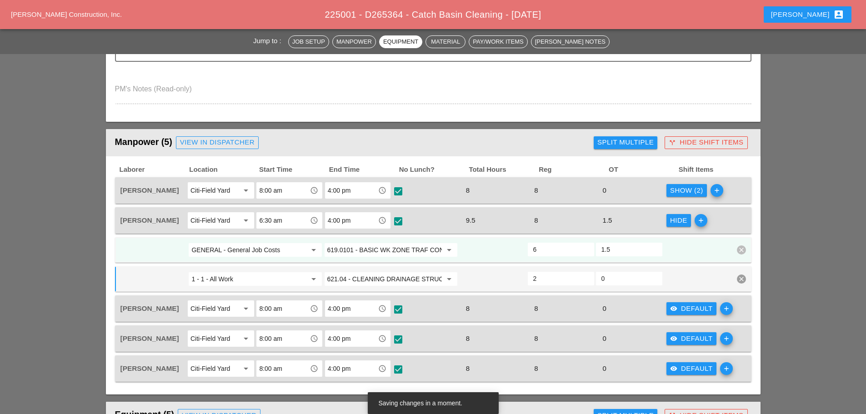
click at [495, 247] on div at bounding box center [493, 250] width 68 height 16
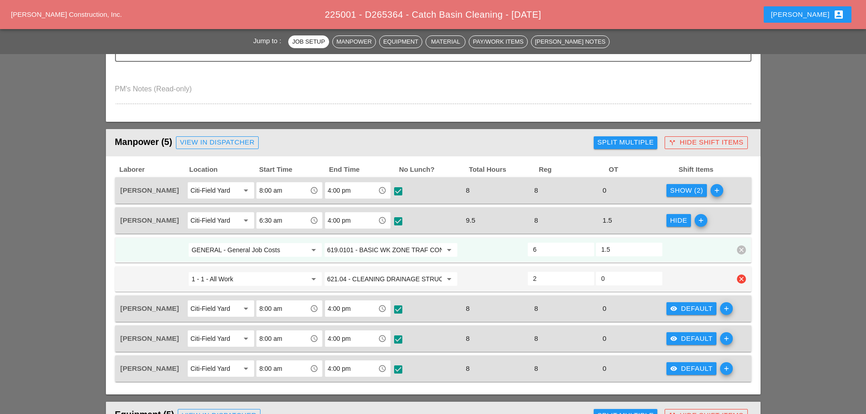
click at [549, 276] on input "2" at bounding box center [560, 278] width 55 height 15
click at [542, 279] on input "2" at bounding box center [560, 278] width 55 height 15
drag, startPoint x: 542, startPoint y: 279, endPoint x: 532, endPoint y: 279, distance: 10.5
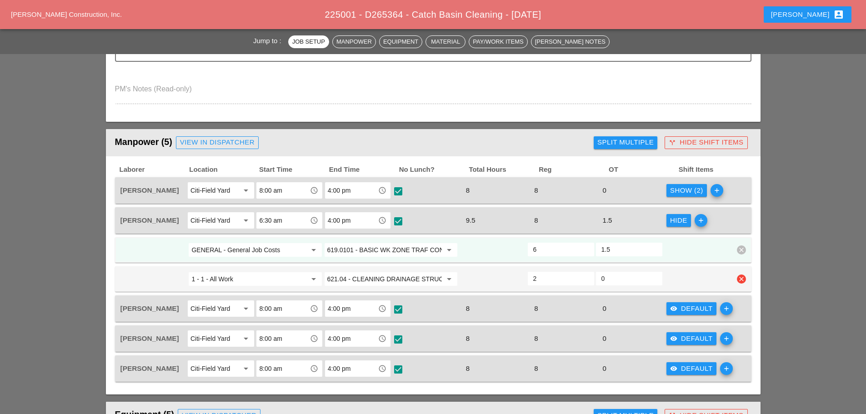
click at [532, 279] on div "2" at bounding box center [561, 279] width 66 height 14
type input "3"
type input "5"
type input "3.5"
type input "4.5"
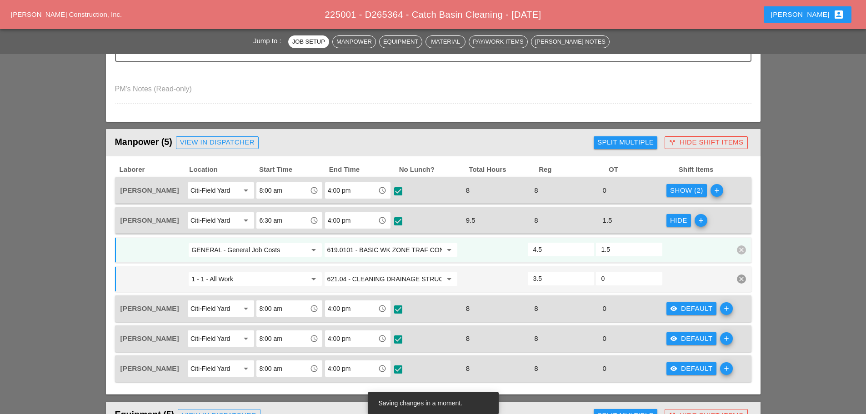
type input "3.5"
click at [557, 247] on input "4.5" at bounding box center [560, 249] width 55 height 15
click at [555, 249] on input "4.5" at bounding box center [560, 249] width 55 height 15
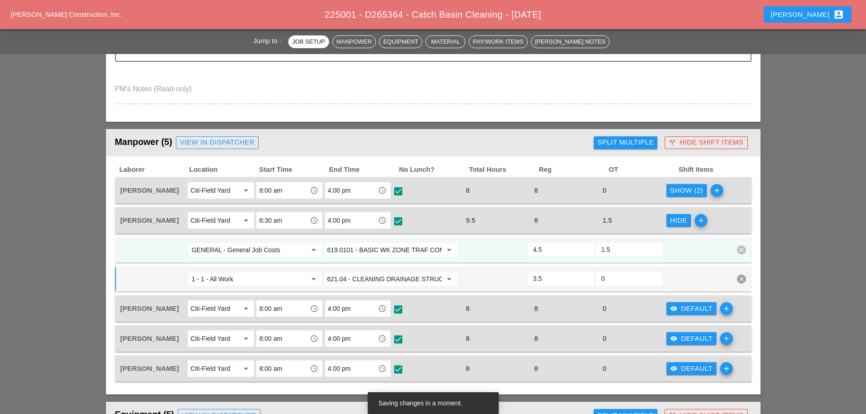
click at [555, 249] on input "4.5" at bounding box center [560, 249] width 55 height 15
type input "6"
click at [567, 278] on input "3.5" at bounding box center [560, 278] width 55 height 15
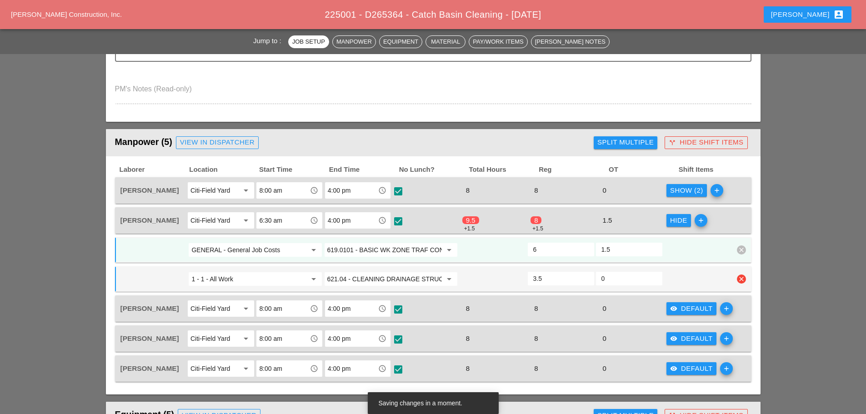
click at [567, 278] on input "3.5" at bounding box center [560, 278] width 55 height 15
type input "2"
click at [679, 246] on div at bounding box center [697, 250] width 68 height 16
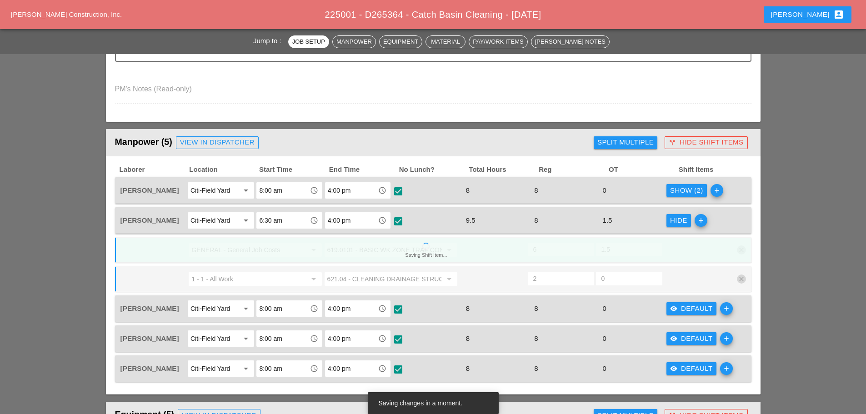
click at [724, 224] on div "Hide add" at bounding box center [699, 220] width 68 height 19
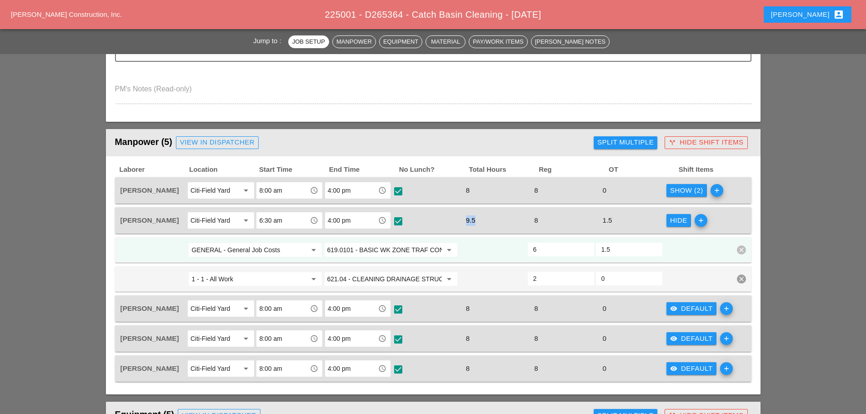
drag, startPoint x: 477, startPoint y: 220, endPoint x: 463, endPoint y: 217, distance: 14.8
click at [463, 217] on div "9.5" at bounding box center [494, 221] width 66 height 12
click at [619, 250] on input "1.5" at bounding box center [628, 249] width 55 height 15
click at [622, 279] on input "0" at bounding box center [628, 278] width 55 height 15
click at [620, 251] on input "1.5" at bounding box center [628, 249] width 55 height 15
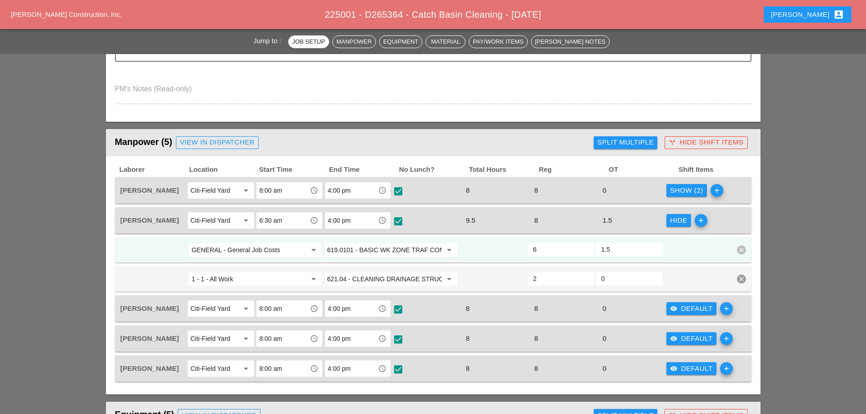
click at [682, 254] on div at bounding box center [697, 250] width 68 height 16
click at [699, 221] on icon "add" at bounding box center [701, 220] width 13 height 13
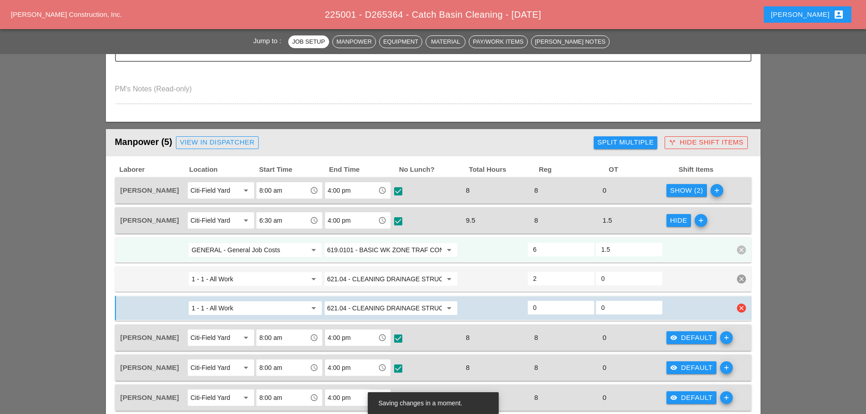
click at [738, 305] on icon "clear" at bounding box center [741, 308] width 9 height 9
click at [740, 286] on div "Confirm delete" at bounding box center [742, 288] width 44 height 10
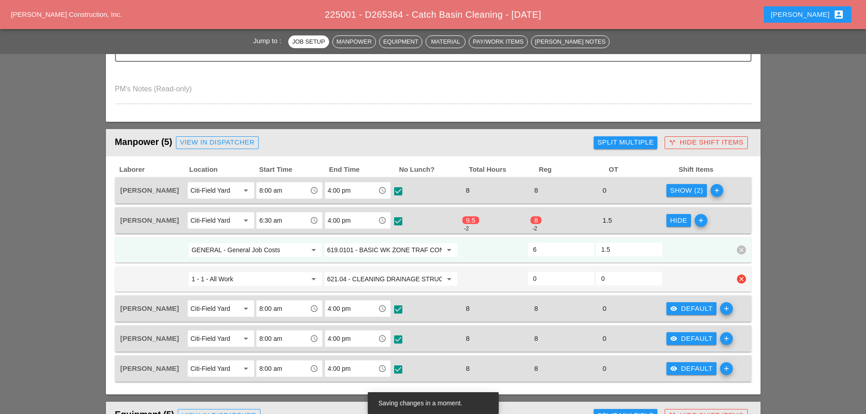
click at [565, 277] on input "0" at bounding box center [560, 278] width 55 height 15
type input "2"
type input "4"
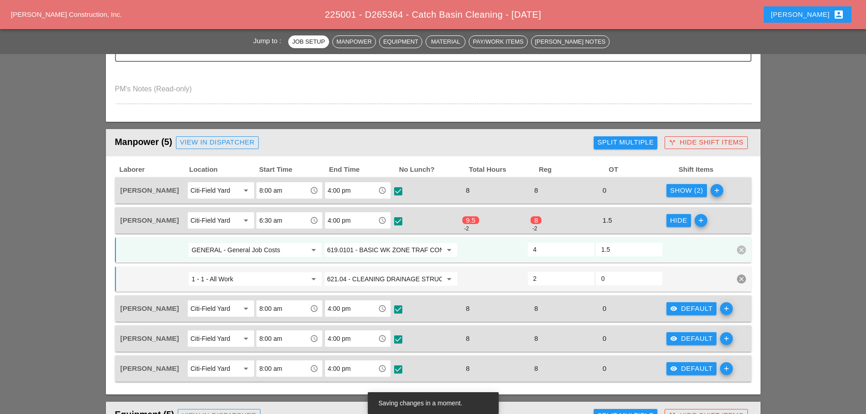
type input "2"
click at [725, 226] on div "Hide add" at bounding box center [699, 220] width 68 height 19
click at [544, 249] on input "4" at bounding box center [560, 249] width 55 height 15
click at [542, 247] on input "4" at bounding box center [560, 249] width 55 height 15
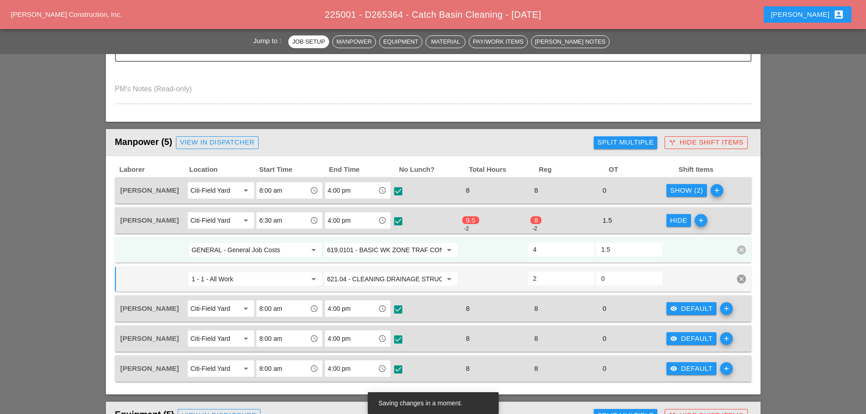
click at [542, 247] on input "4" at bounding box center [560, 249] width 55 height 15
type input "6"
click at [722, 226] on div "Hide add" at bounding box center [699, 220] width 68 height 19
click at [613, 251] on input "1.5" at bounding box center [628, 249] width 55 height 15
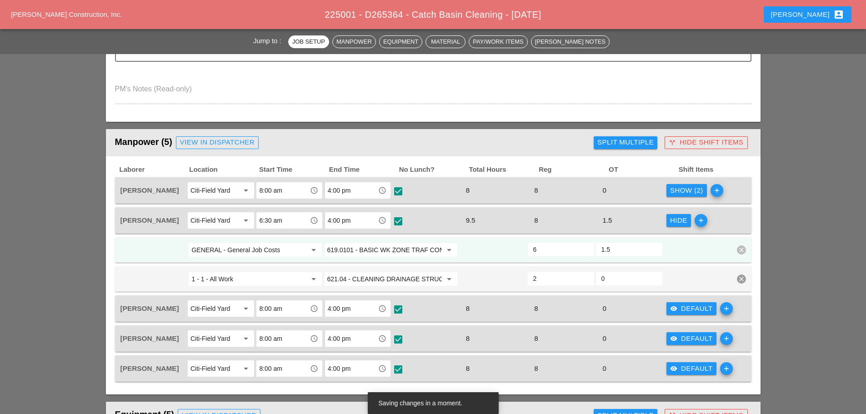
click at [613, 251] on input "1.5" at bounding box center [628, 249] width 55 height 15
type input "0"
click at [615, 277] on input "0" at bounding box center [628, 278] width 55 height 15
drag, startPoint x: 615, startPoint y: 277, endPoint x: 599, endPoint y: 275, distance: 17.0
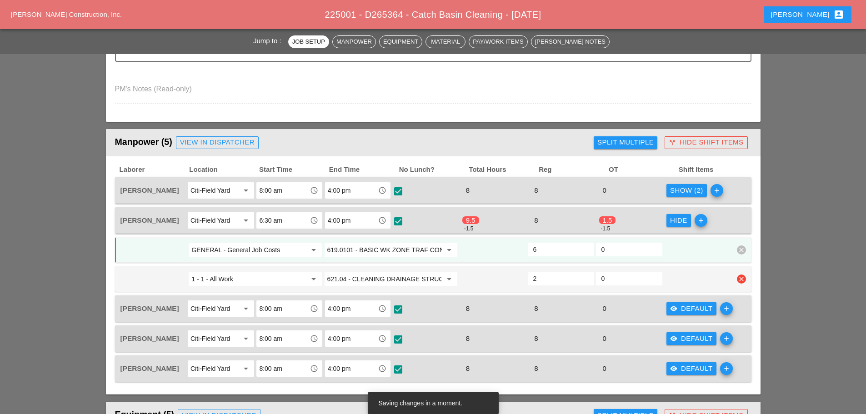
click at [599, 275] on div "0" at bounding box center [629, 279] width 66 height 14
type input "1.5"
click at [686, 250] on div at bounding box center [697, 250] width 68 height 16
click at [680, 220] on div "Hide" at bounding box center [678, 220] width 17 height 10
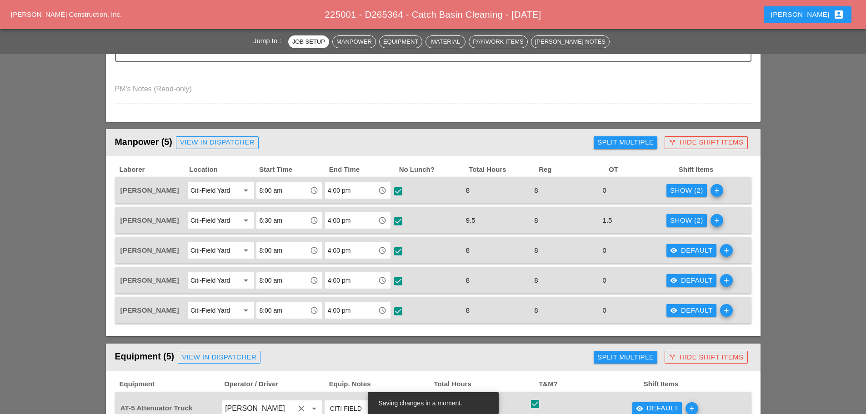
click at [679, 253] on div "visibility Default" at bounding box center [691, 250] width 43 height 10
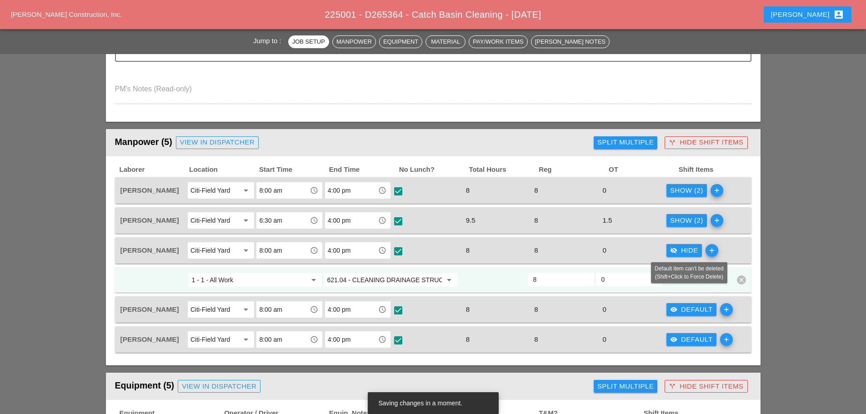
click at [740, 282] on icon "clear" at bounding box center [741, 279] width 9 height 9
drag, startPoint x: 650, startPoint y: 284, endPoint x: 643, endPoint y: 283, distance: 7.7
click at [650, 284] on input "0" at bounding box center [628, 279] width 55 height 15
click at [569, 282] on input "8" at bounding box center [560, 279] width 55 height 15
click at [511, 280] on div at bounding box center [493, 280] width 68 height 16
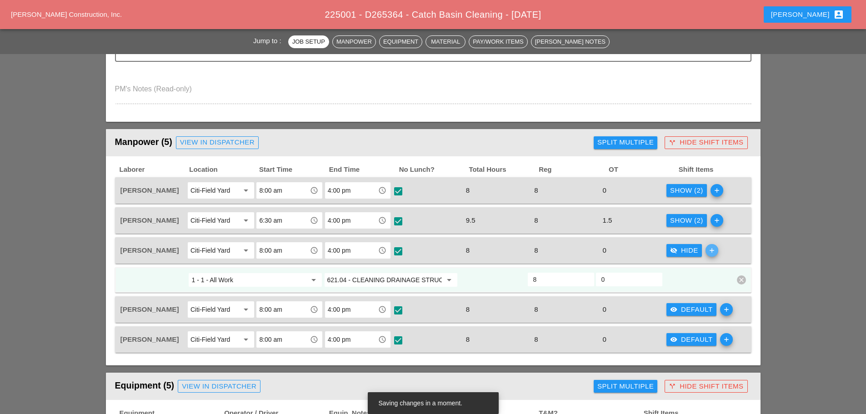
click at [713, 251] on icon "add" at bounding box center [711, 250] width 13 height 13
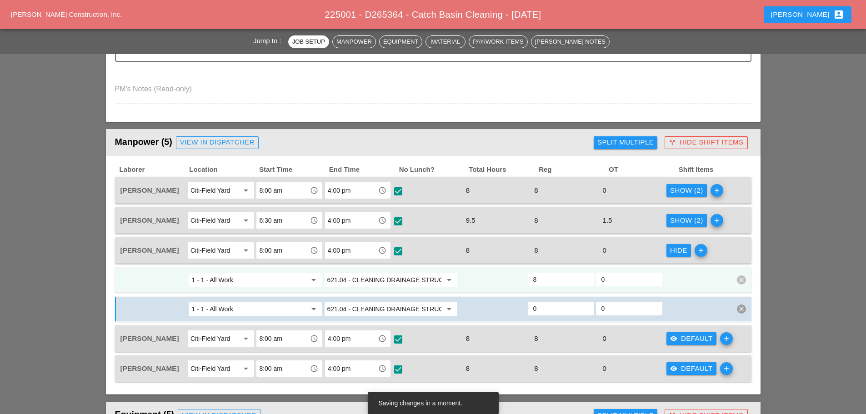
click at [549, 278] on input "8" at bounding box center [560, 279] width 55 height 15
type input "6"
click at [355, 311] on input "621.04 - CLEANING DRAINAGE STRUCTURES" at bounding box center [384, 309] width 115 height 15
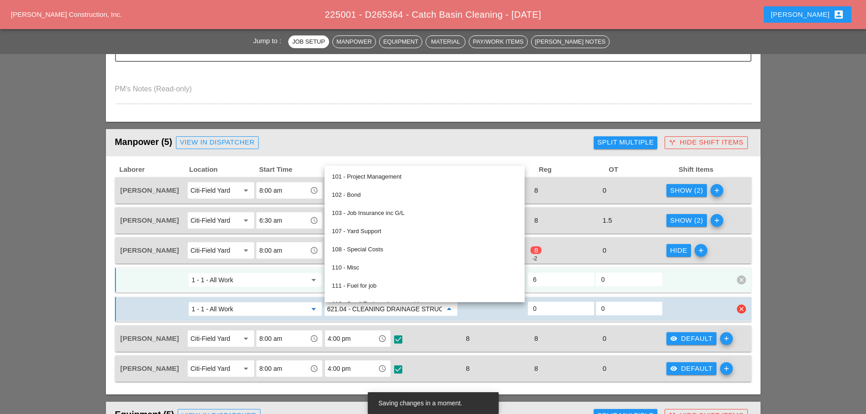
click at [287, 312] on input "1 - 1 - All Work" at bounding box center [248, 309] width 115 height 15
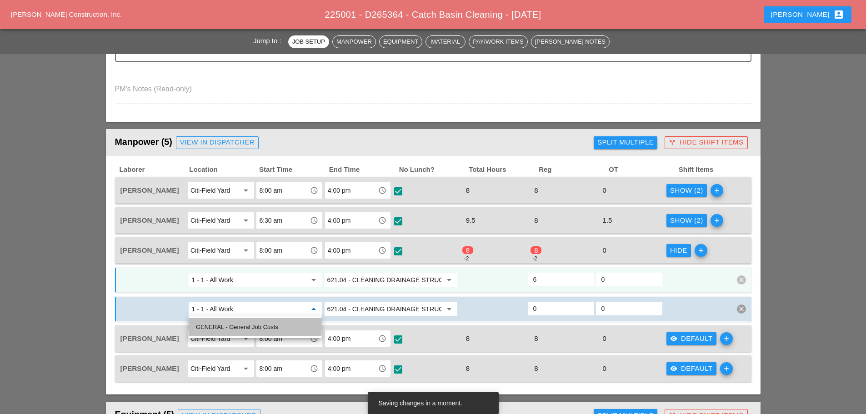
click at [265, 329] on div "GENERAL - General Job Costs" at bounding box center [255, 327] width 118 height 11
type input "GENERAL - General Job Costs"
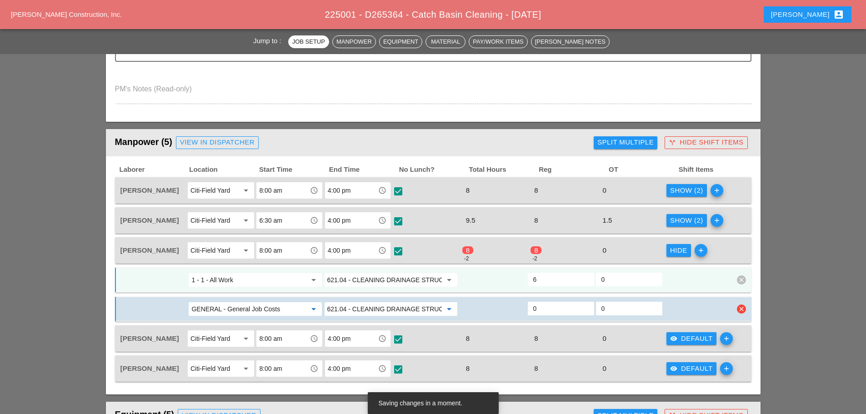
click at [358, 313] on input "621.04 - CLEANING DRAINAGE STRUCTURES" at bounding box center [384, 309] width 115 height 15
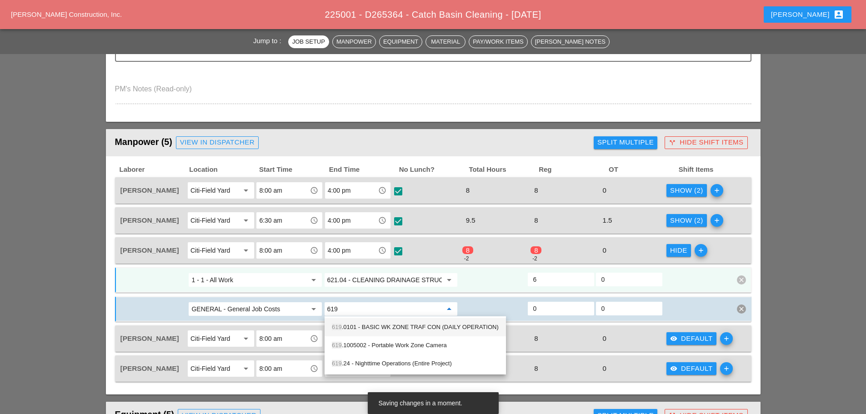
click at [370, 330] on div "619 .0101 - BASIC WK ZONE TRAF CON (DAILY OPERATION)" at bounding box center [415, 327] width 167 height 11
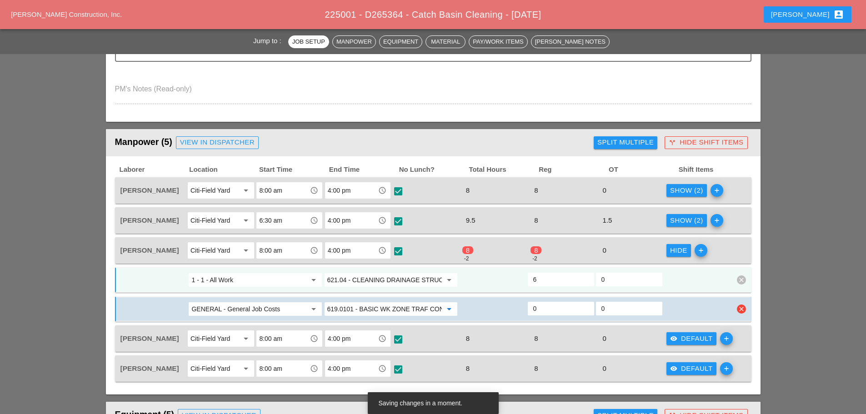
type input "619.0101 - BASIC WK ZONE TRAF CON (DAILY OPERATION)"
click at [541, 312] on div "0" at bounding box center [561, 309] width 66 height 14
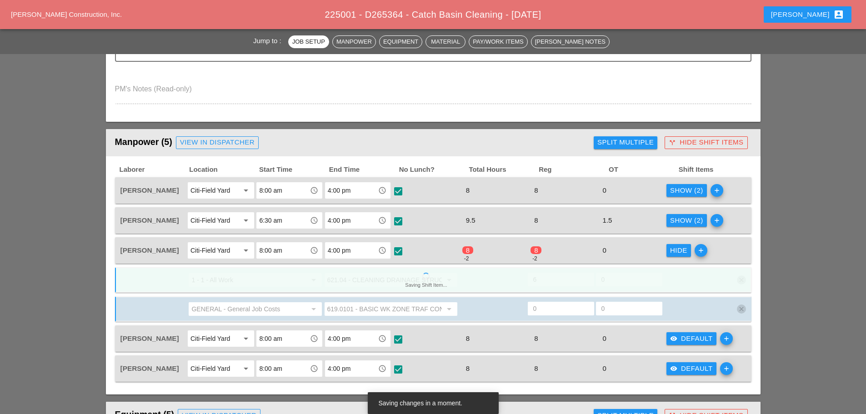
click at [541, 312] on div "0" at bounding box center [561, 309] width 66 height 14
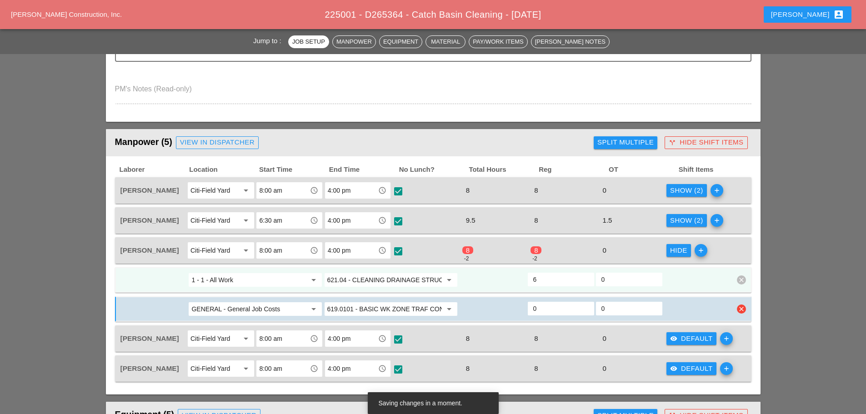
click at [539, 310] on input "0" at bounding box center [560, 308] width 55 height 15
click at [537, 310] on input "0" at bounding box center [560, 308] width 55 height 15
type input "2"
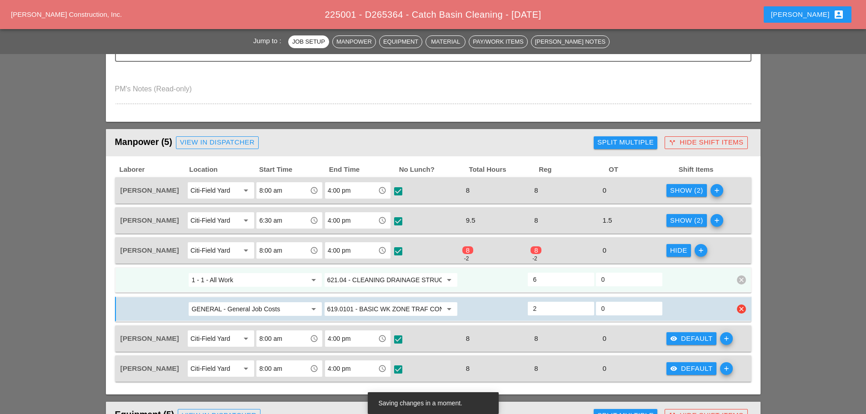
type input "4"
type input "2"
click at [541, 284] on input "4" at bounding box center [560, 279] width 55 height 15
click at [540, 282] on input "4" at bounding box center [560, 279] width 55 height 15
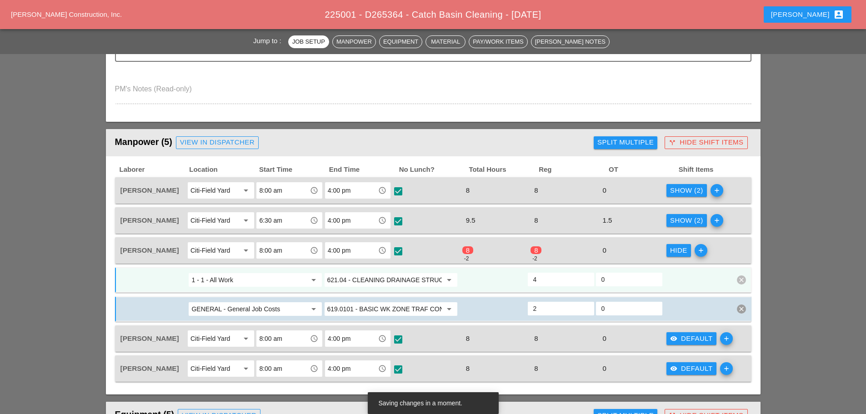
click at [540, 282] on input "4" at bounding box center [560, 279] width 55 height 15
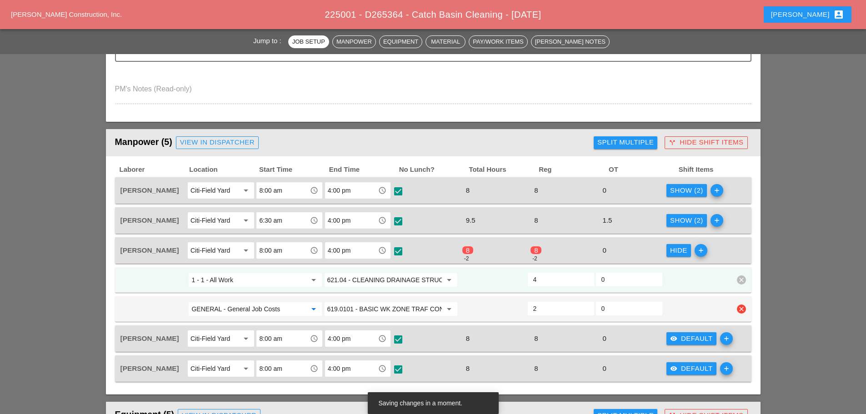
click at [296, 310] on input "GENERAL - General Job Costs" at bounding box center [248, 309] width 115 height 15
click at [274, 325] on div "1 - 1 - All Work" at bounding box center [255, 327] width 118 height 11
type input "1 - 1 - All Work"
click at [555, 286] on input "4" at bounding box center [560, 279] width 55 height 15
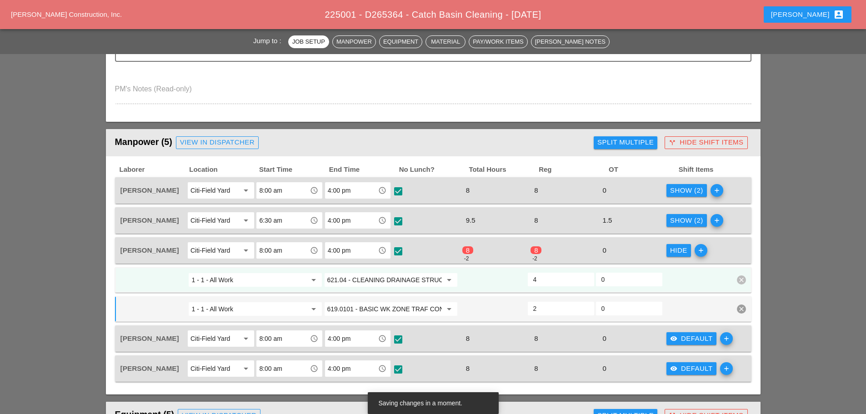
click at [555, 286] on input "4" at bounding box center [560, 279] width 55 height 15
type input "6"
click at [683, 280] on div at bounding box center [697, 280] width 68 height 16
click at [677, 249] on div "Hide" at bounding box center [678, 250] width 17 height 10
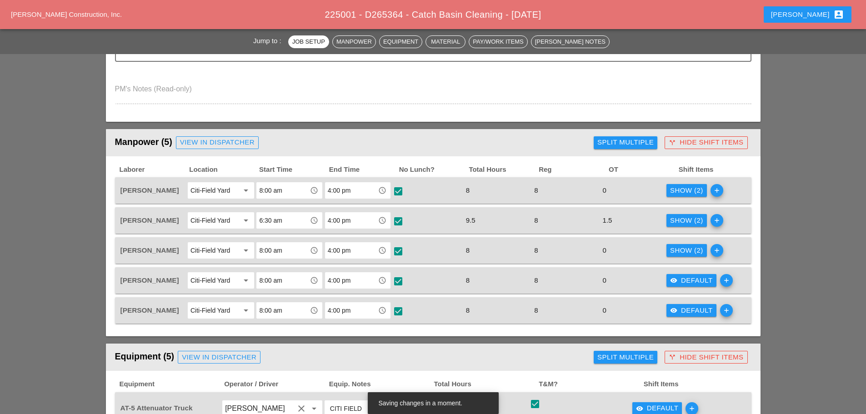
click at [676, 220] on div "Show (2)" at bounding box center [686, 220] width 33 height 10
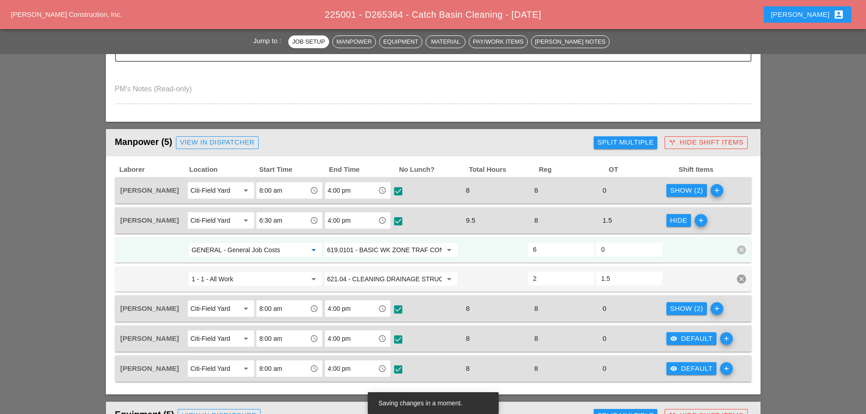
click at [269, 250] on input "GENERAL - General Job Costs" at bounding box center [248, 250] width 115 height 15
click at [250, 271] on div "1 - 1 - All Work" at bounding box center [255, 268] width 118 height 11
type input "1 - 1 - All Work"
click at [680, 225] on div "Hide" at bounding box center [678, 220] width 17 height 10
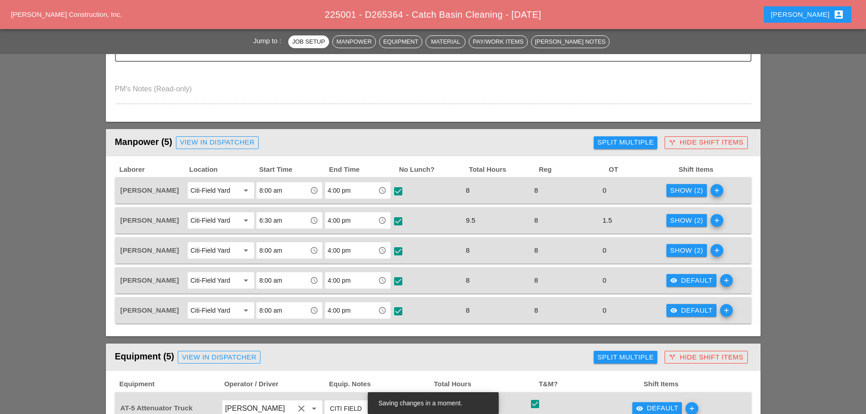
click at [678, 193] on div "Show (2)" at bounding box center [686, 190] width 33 height 10
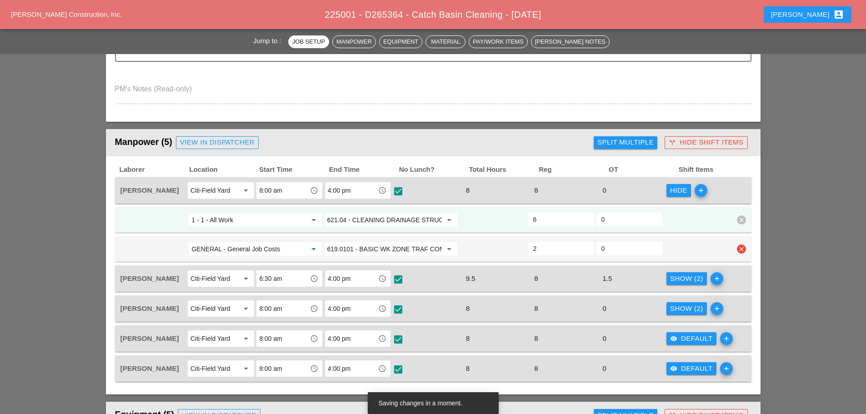
click at [229, 253] on input "GENERAL - General Job Costs" at bounding box center [248, 249] width 115 height 15
click at [225, 270] on div "1 - 1 - All Work" at bounding box center [255, 267] width 118 height 11
type input "1 - 1 - All Work"
click at [678, 192] on div "Hide" at bounding box center [678, 190] width 17 height 10
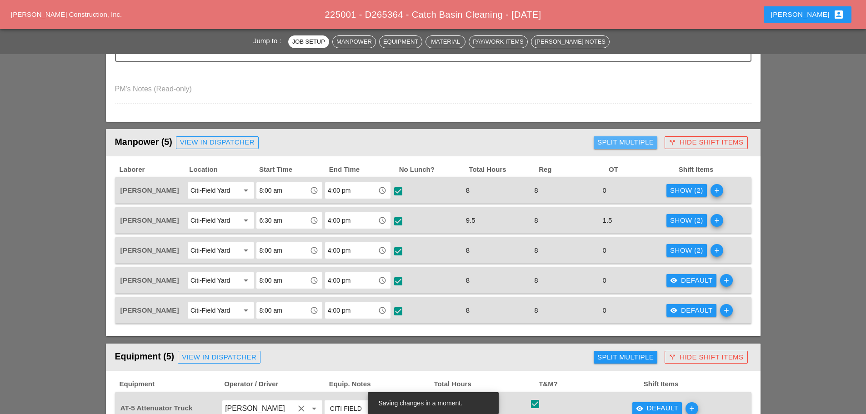
click at [629, 146] on div "Split Multiple" at bounding box center [625, 142] width 56 height 10
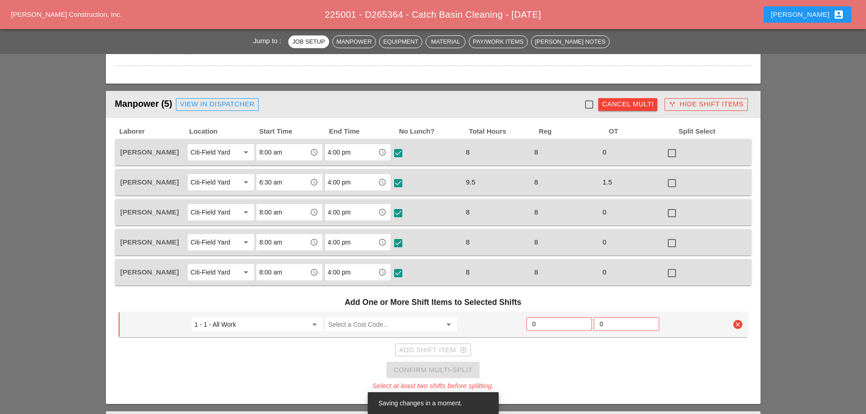
scroll to position [409, 0]
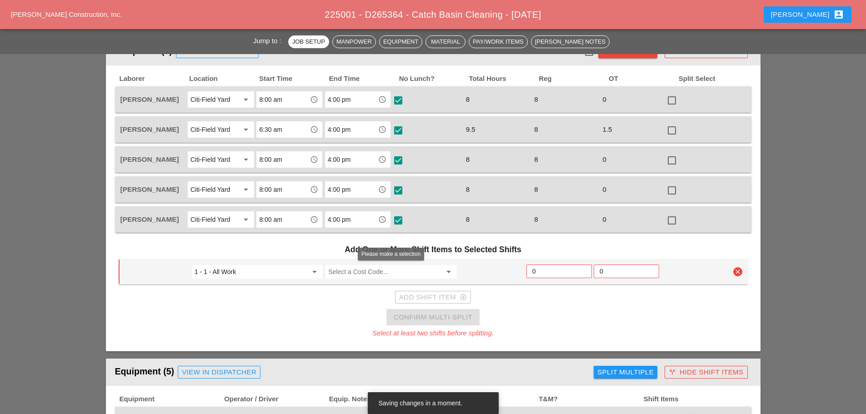
click at [369, 277] on input "Select a Cost Code..." at bounding box center [384, 272] width 113 height 15
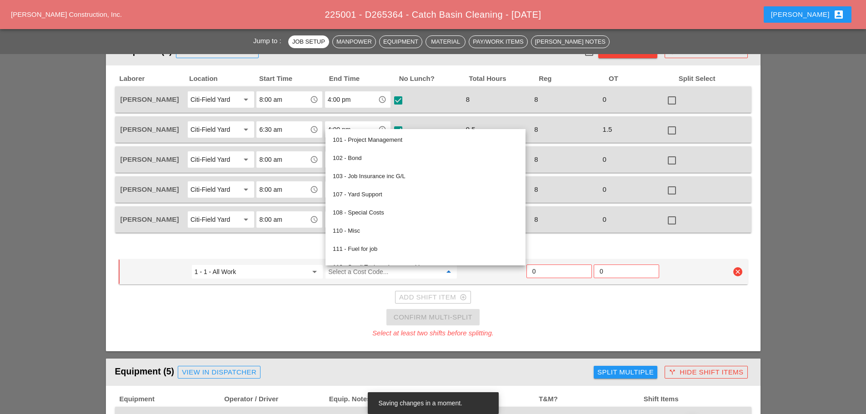
click at [507, 304] on div "Add Shift Item add_circle_outline" at bounding box center [433, 297] width 629 height 18
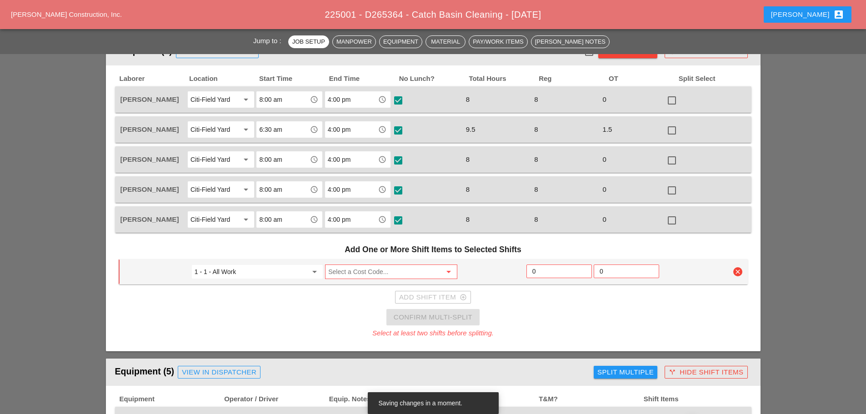
click at [674, 221] on div at bounding box center [671, 220] width 15 height 15
checkbox input "true"
click at [671, 187] on div at bounding box center [671, 190] width 15 height 15
checkbox input "true"
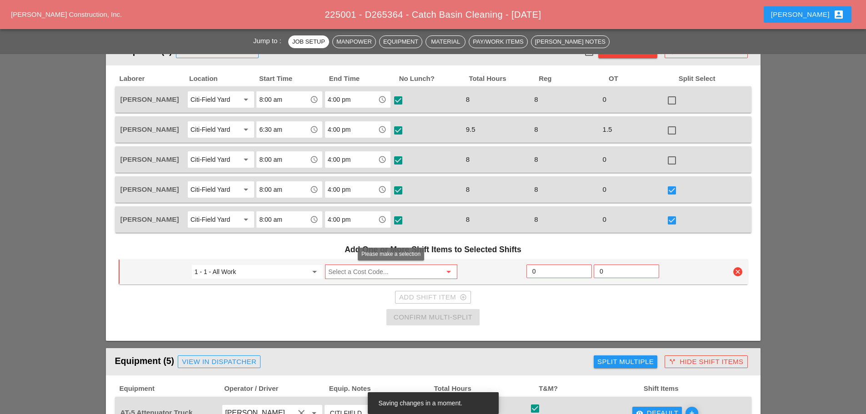
click at [394, 275] on input "Select a Cost Code..." at bounding box center [384, 272] width 113 height 15
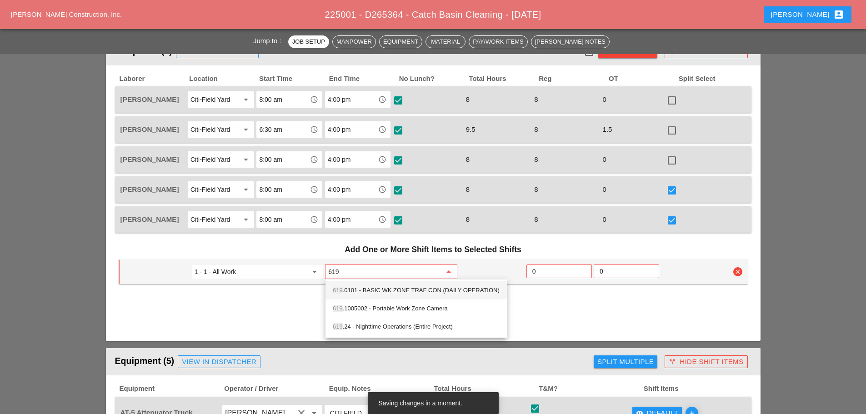
click at [378, 294] on div "619 .0101 - BASIC WK ZONE TRAF CON (DAILY OPERATION)" at bounding box center [416, 290] width 167 height 11
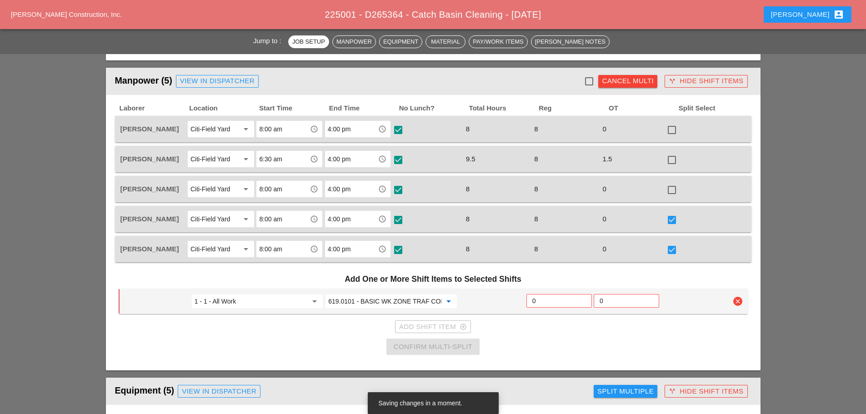
scroll to position [364, 0]
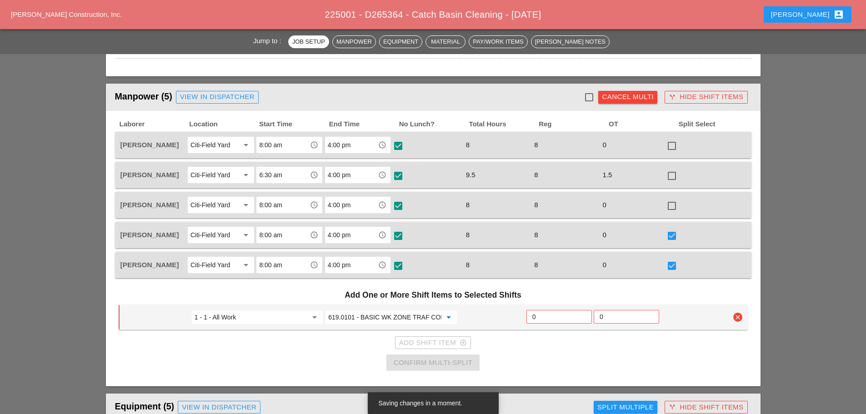
type input "619.0101 - BASIC WK ZONE TRAF CON (DAILY OPERATION)"
click at [565, 316] on input "0" at bounding box center [559, 317] width 54 height 15
type input "2"
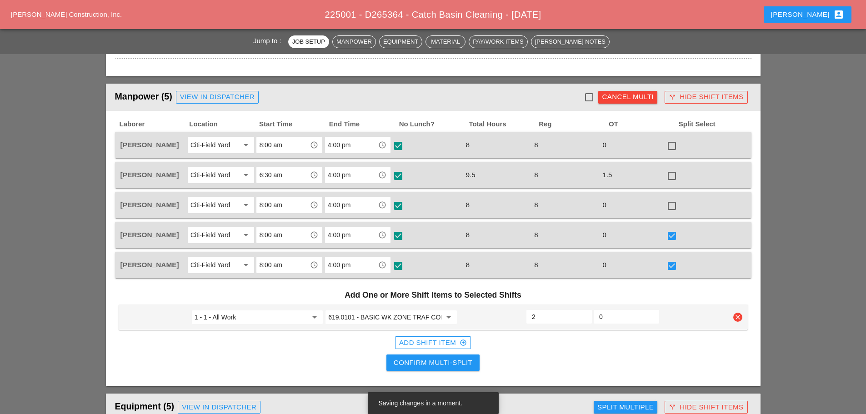
click at [446, 366] on div "Confirm Multi-Split" at bounding box center [433, 363] width 79 height 10
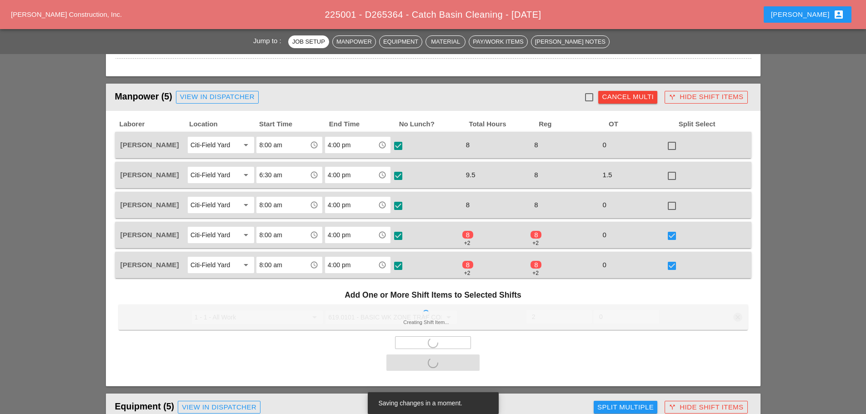
checkbox input "false"
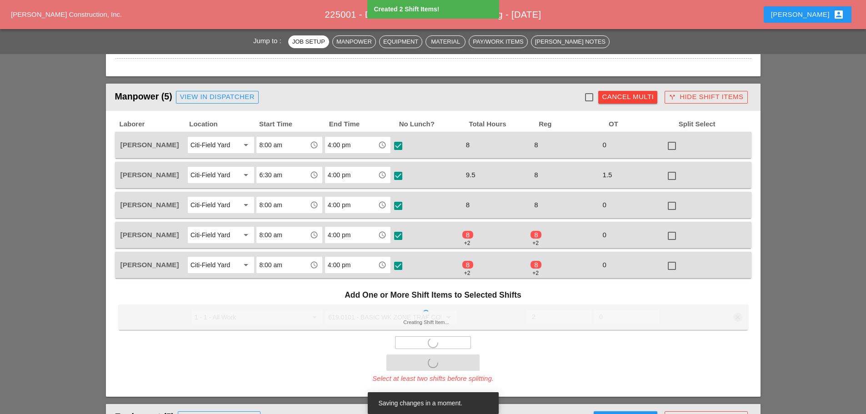
click at [573, 238] on div "8 +2" at bounding box center [563, 235] width 66 height 12
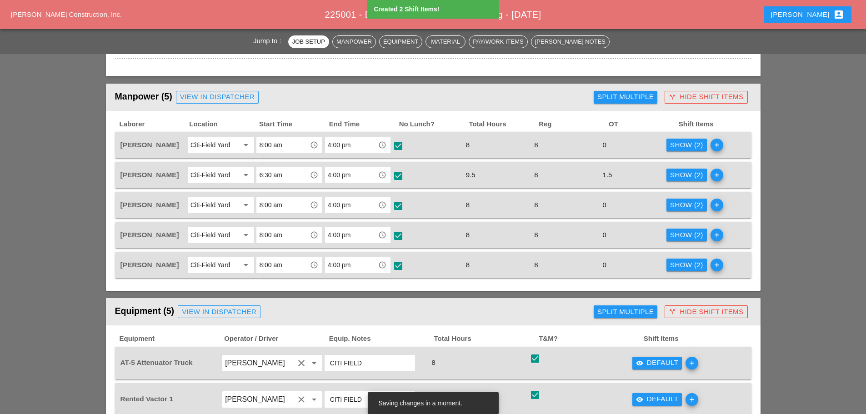
click at [690, 232] on div "Show (2)" at bounding box center [686, 235] width 33 height 10
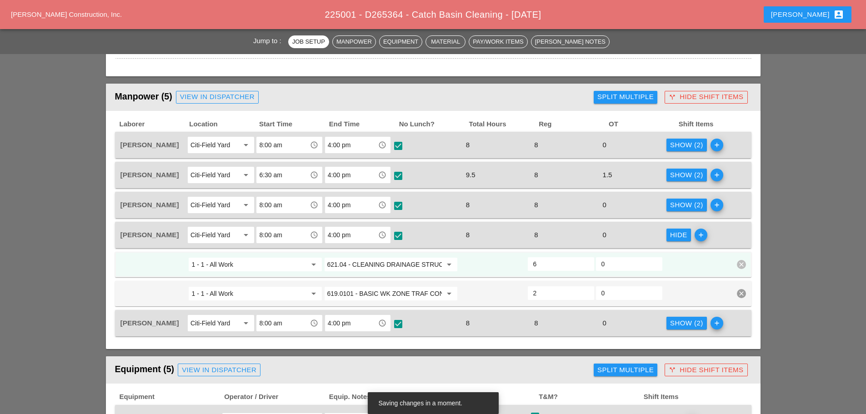
click at [690, 232] on button "Hide" at bounding box center [678, 235] width 25 height 13
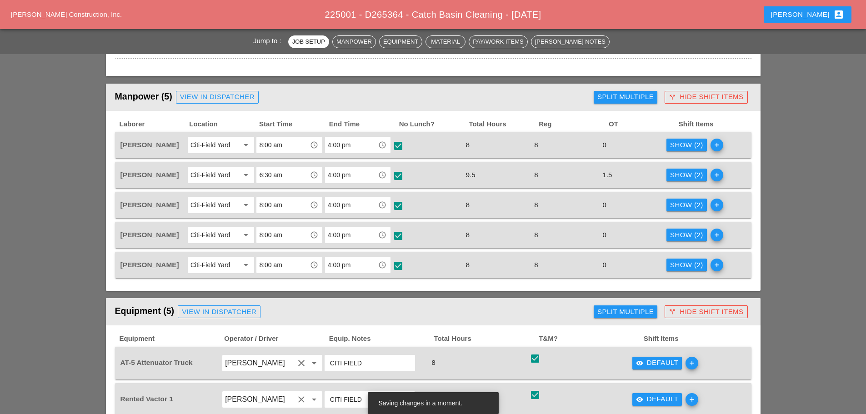
click at [691, 266] on div "Show (2)" at bounding box center [686, 265] width 33 height 10
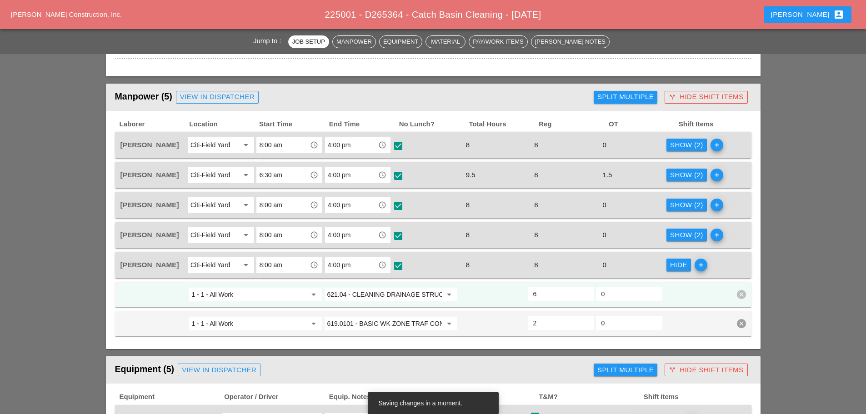
click at [679, 265] on div "Hide" at bounding box center [678, 265] width 17 height 10
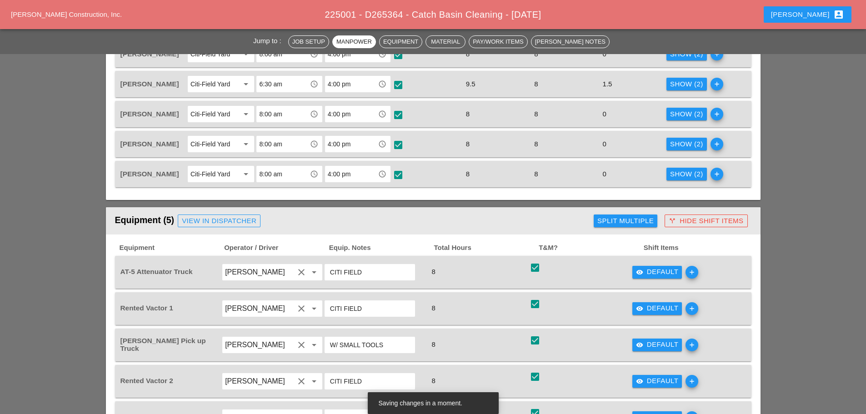
scroll to position [500, 0]
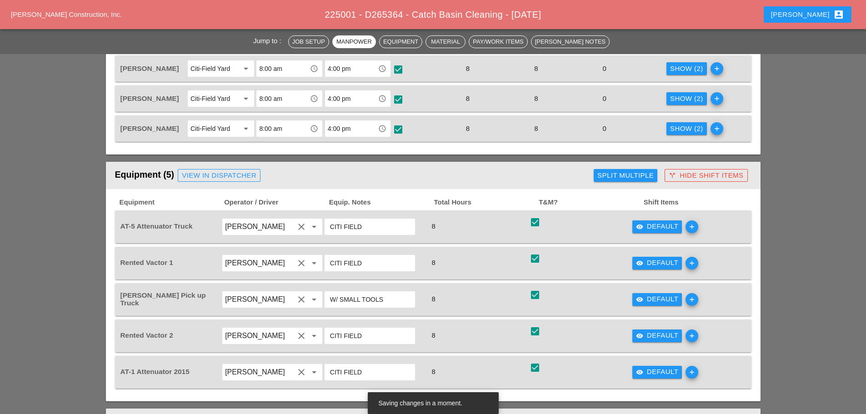
click at [653, 224] on div "visibility Default" at bounding box center [657, 226] width 43 height 10
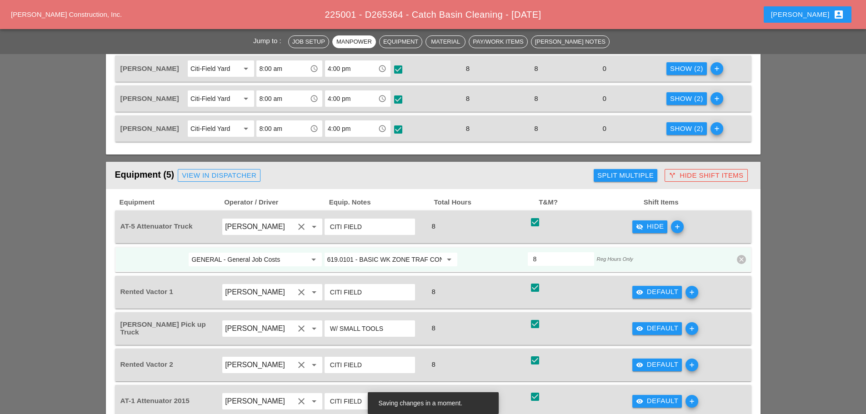
click at [653, 225] on div "visibility_off Hide" at bounding box center [650, 226] width 28 height 10
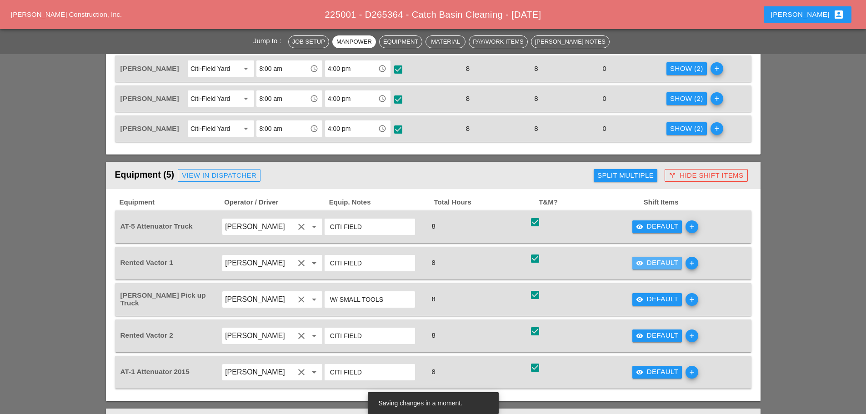
click at [650, 266] on div "visibility Default" at bounding box center [657, 263] width 43 height 10
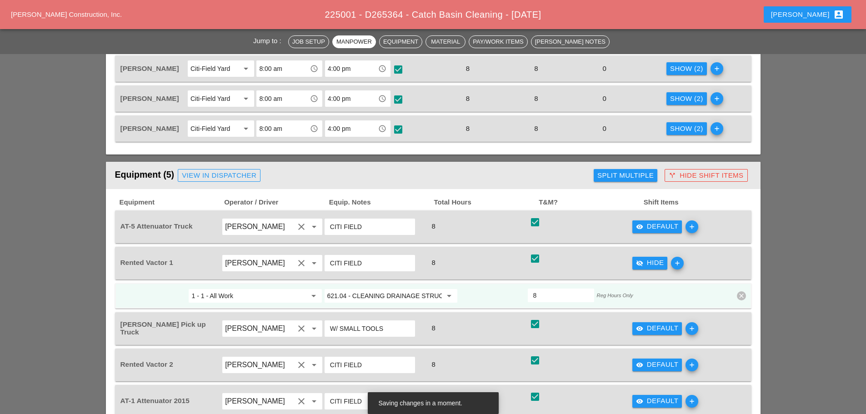
click at [650, 265] on div "visibility_off Hide" at bounding box center [650, 263] width 28 height 10
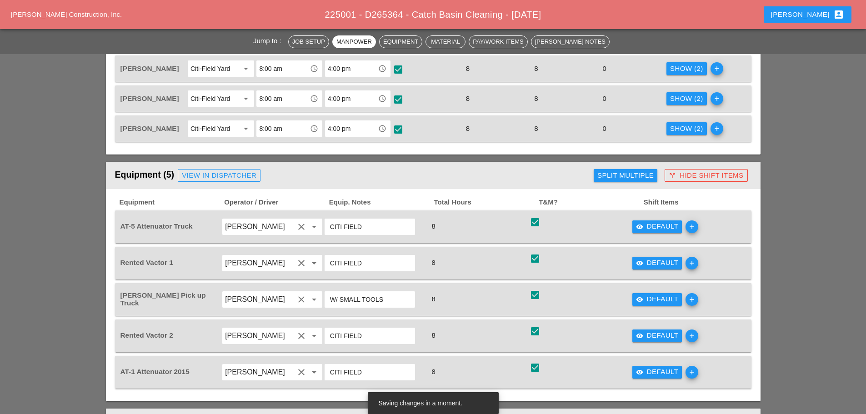
click at [650, 301] on div "visibility Default" at bounding box center [657, 299] width 43 height 10
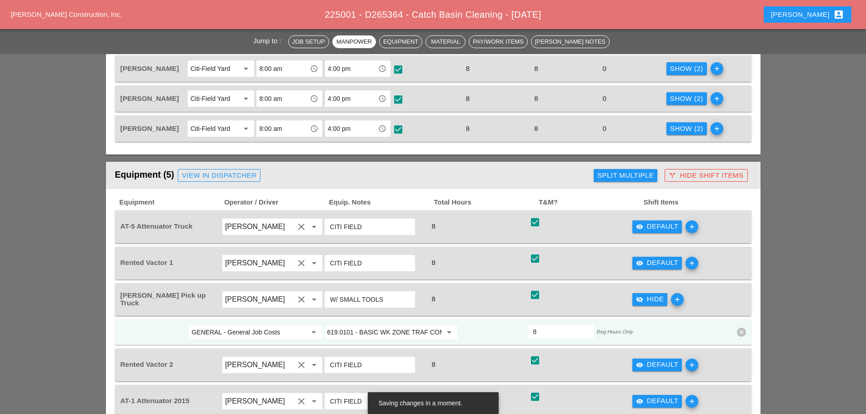
click at [224, 330] on input "GENERAL - General Job Costs" at bounding box center [248, 332] width 115 height 15
click at [231, 353] on div "1 - 1 - All Work" at bounding box center [255, 350] width 118 height 11
type input "1 - 1 - All Work"
click at [603, 304] on div "check_box check" at bounding box center [580, 299] width 103 height 25
click at [645, 300] on div "visibility_off Hide" at bounding box center [650, 299] width 28 height 10
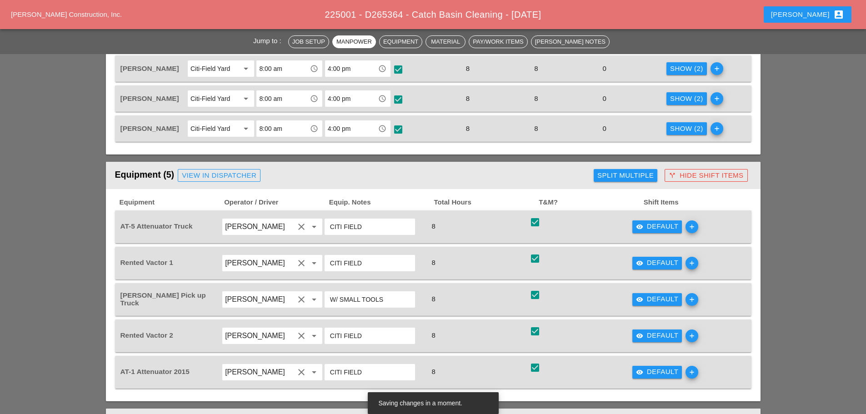
click at [642, 221] on button "visibility Default" at bounding box center [657, 226] width 50 height 13
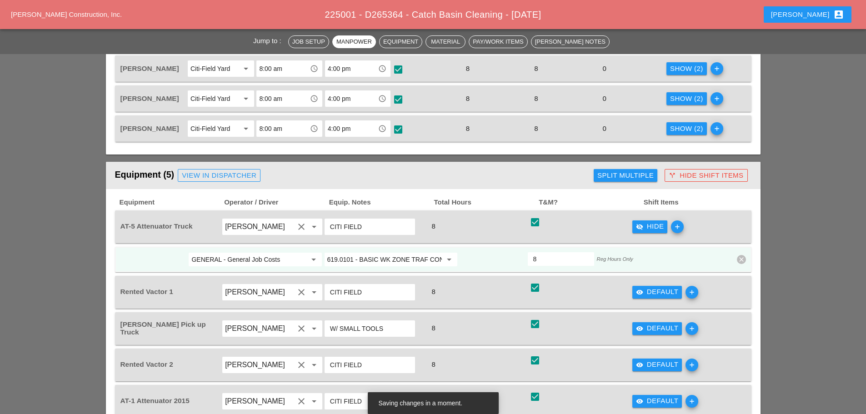
click at [251, 265] on input "GENERAL - General Job Costs" at bounding box center [248, 259] width 115 height 15
click at [246, 277] on div "1 - 1 - All Work" at bounding box center [255, 277] width 118 height 11
type input "1 - 1 - All Work"
drag, startPoint x: 550, startPoint y: 229, endPoint x: 572, endPoint y: 231, distance: 22.8
click at [549, 229] on div "check_box check" at bounding box center [580, 226] width 103 height 25
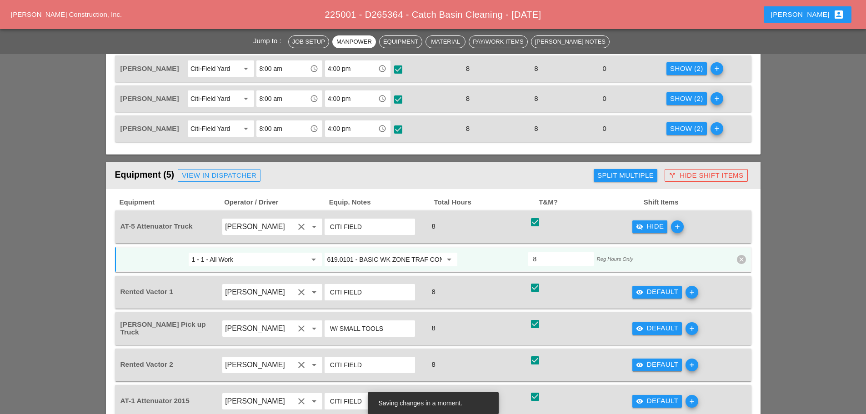
click at [640, 224] on icon "visibility_off" at bounding box center [639, 226] width 7 height 7
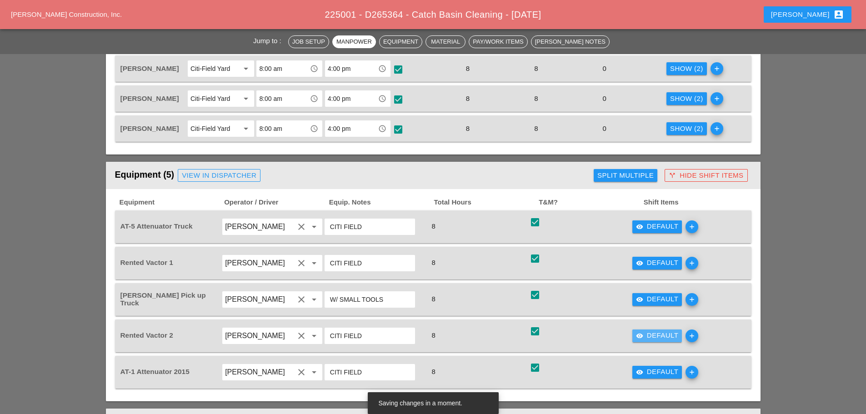
click at [637, 336] on icon "visibility" at bounding box center [639, 335] width 7 height 7
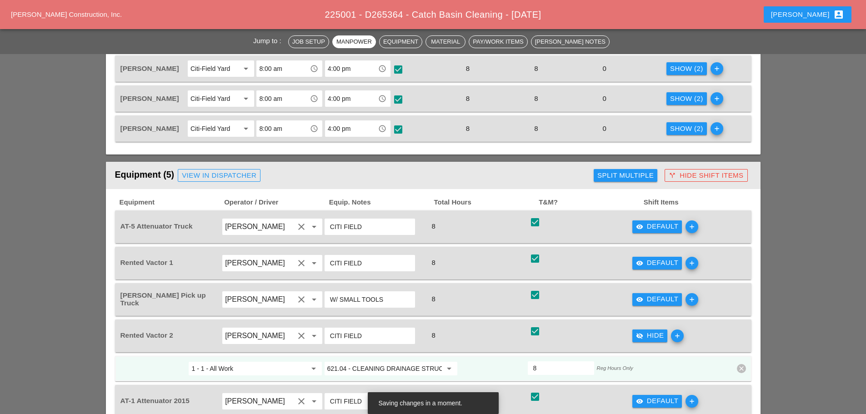
click at [637, 336] on icon "visibility_off" at bounding box center [639, 335] width 7 height 7
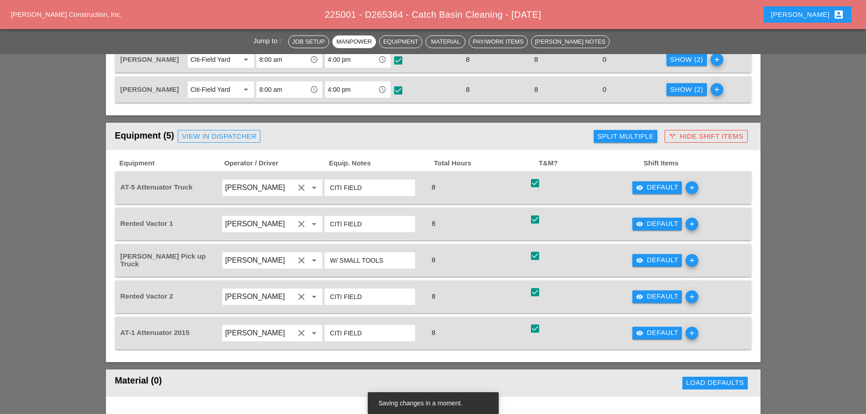
scroll to position [591, 0]
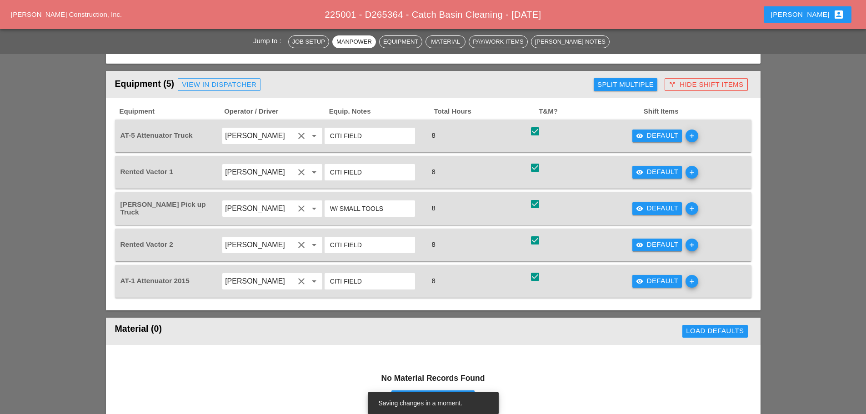
click at [662, 286] on div "visibility Default" at bounding box center [657, 281] width 43 height 10
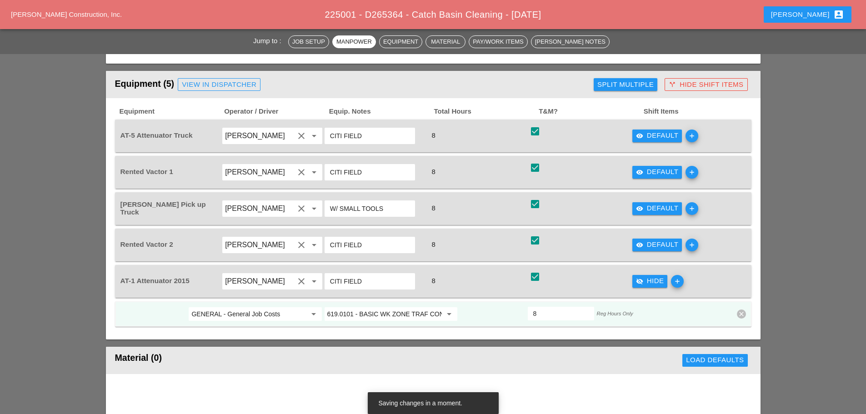
click at [270, 317] on input "GENERAL - General Job Costs" at bounding box center [248, 314] width 115 height 15
click at [252, 339] on div "1 - 1 - All Work" at bounding box center [255, 332] width 118 height 18
type input "1 - 1 - All Work"
click at [596, 277] on div "check_box check" at bounding box center [580, 281] width 103 height 25
click at [639, 282] on icon "visibility_off" at bounding box center [639, 281] width 7 height 7
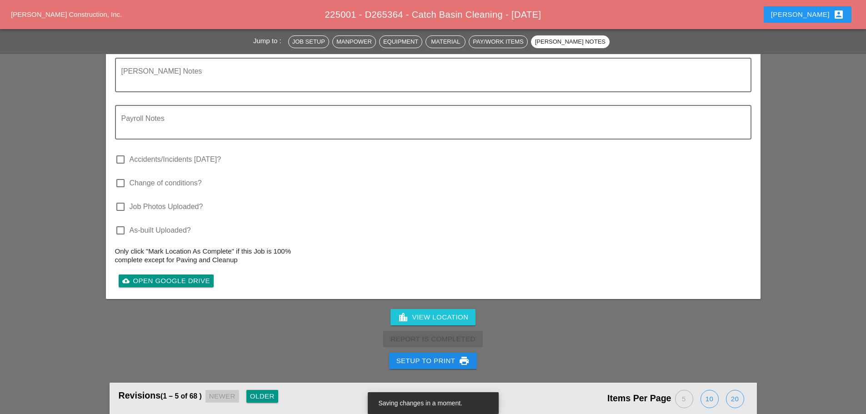
scroll to position [1371, 0]
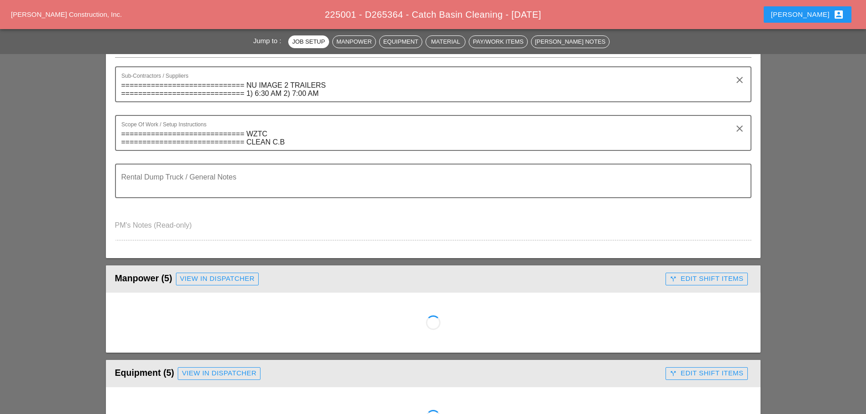
scroll to position [318, 0]
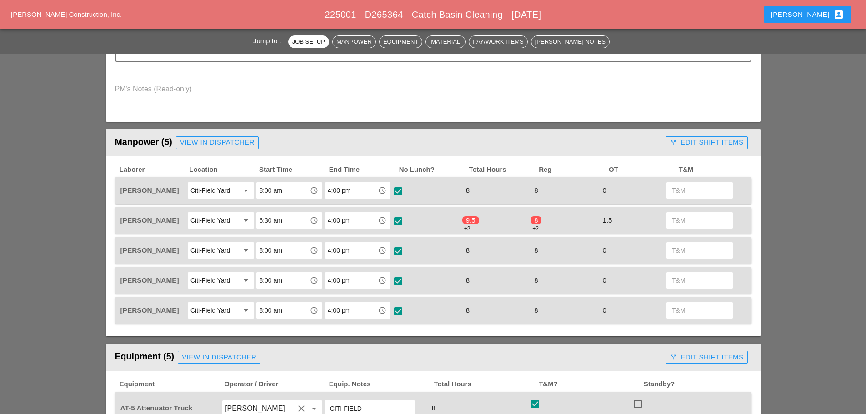
click at [637, 221] on div "1.5" at bounding box center [631, 221] width 66 height 12
click at [691, 146] on div "call_split Edit Shift Items" at bounding box center [707, 142] width 74 height 10
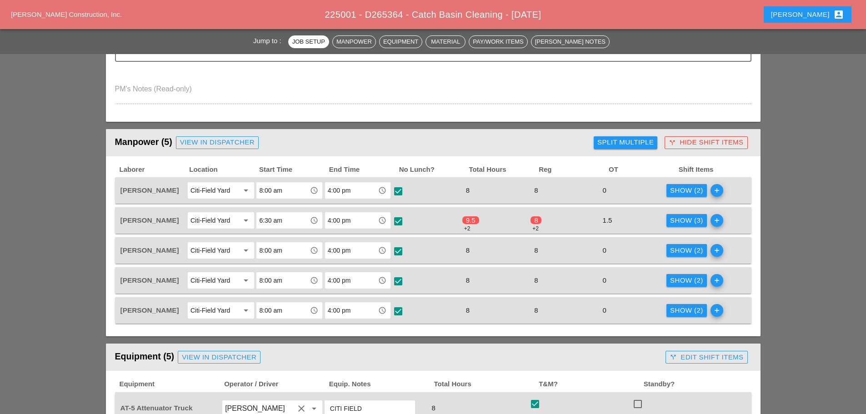
click at [689, 222] on div "Show (3)" at bounding box center [686, 220] width 33 height 10
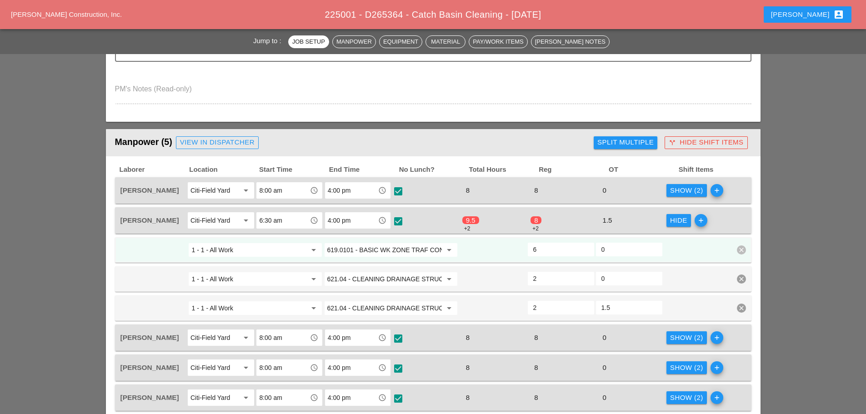
scroll to position [364, 0]
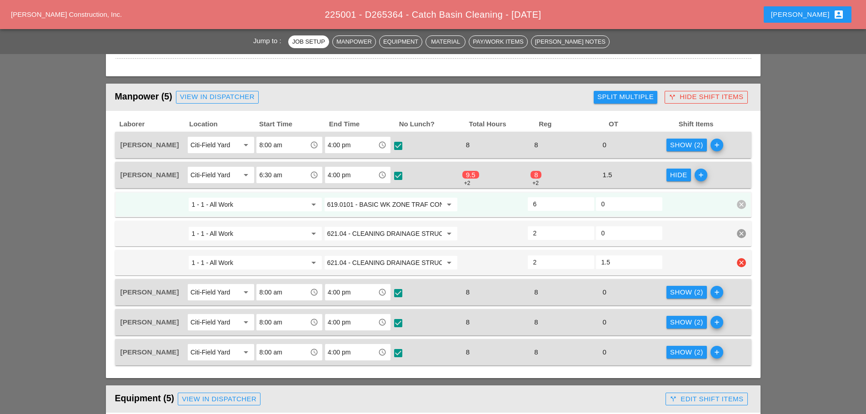
click at [549, 262] on input "2" at bounding box center [560, 262] width 55 height 15
click at [740, 230] on icon "clear" at bounding box center [741, 233] width 9 height 9
click at [737, 214] on div "Confirm delete" at bounding box center [742, 213] width 44 height 10
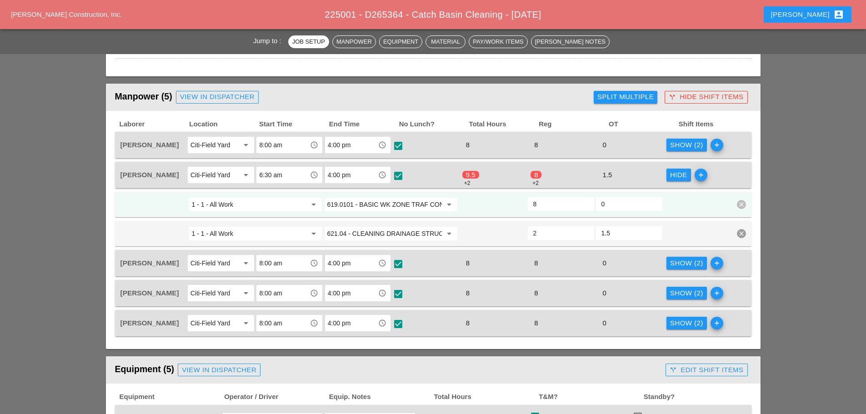
click at [540, 199] on input "8" at bounding box center [560, 204] width 55 height 15
type input "6"
click at [668, 206] on div at bounding box center [697, 204] width 68 height 16
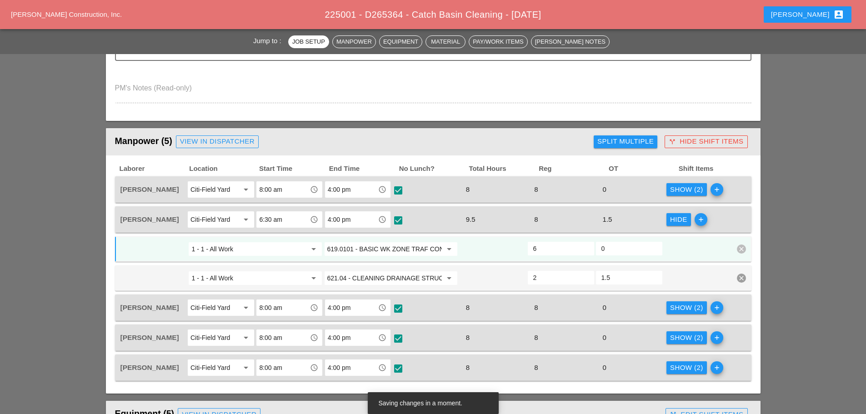
scroll to position [318, 0]
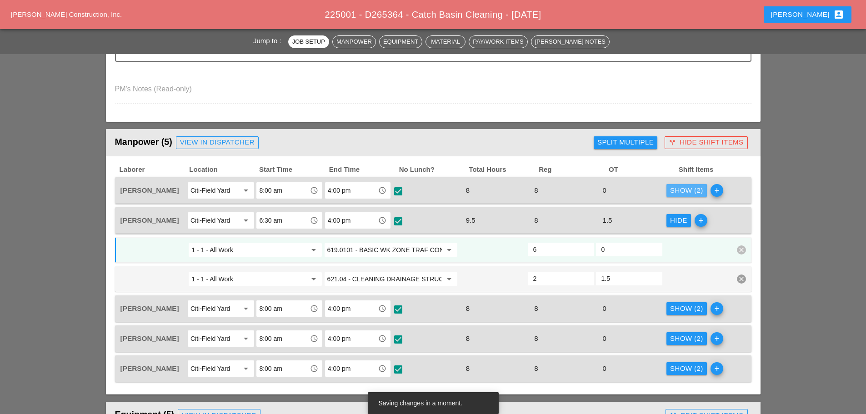
click at [675, 189] on div "Show (2)" at bounding box center [686, 190] width 33 height 10
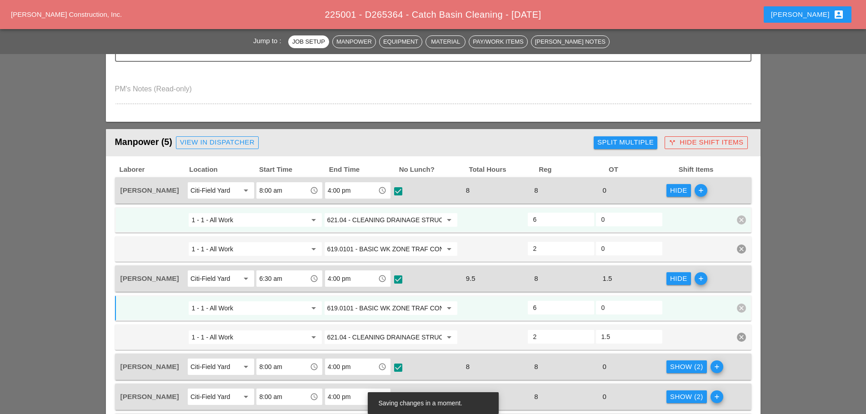
click at [675, 189] on div "Hide" at bounding box center [678, 190] width 17 height 10
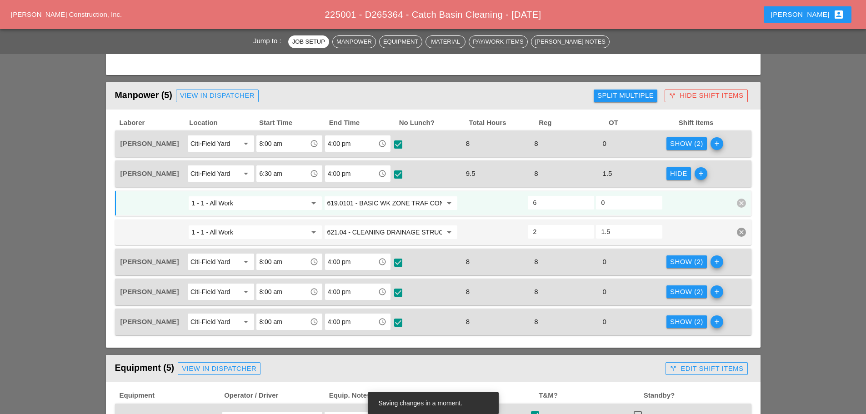
scroll to position [409, 0]
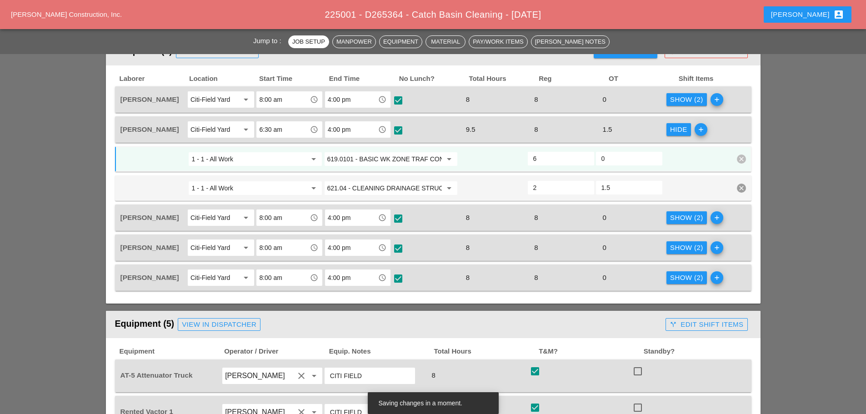
click at [672, 128] on div "Hide" at bounding box center [678, 130] width 17 height 10
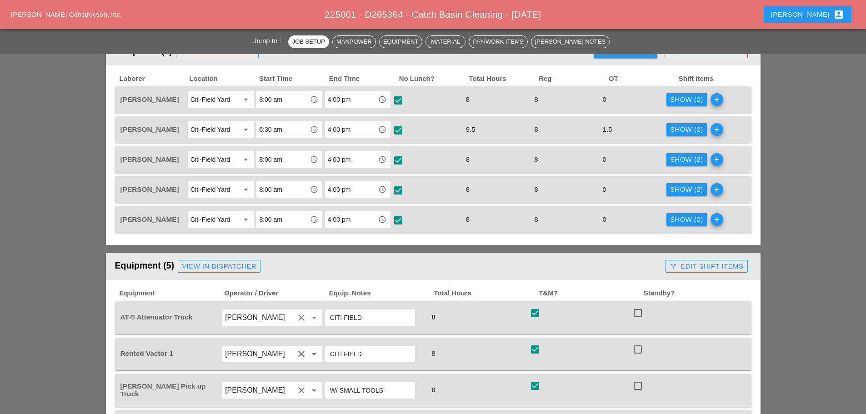
click at [671, 164] on div "Show (2)" at bounding box center [686, 160] width 33 height 10
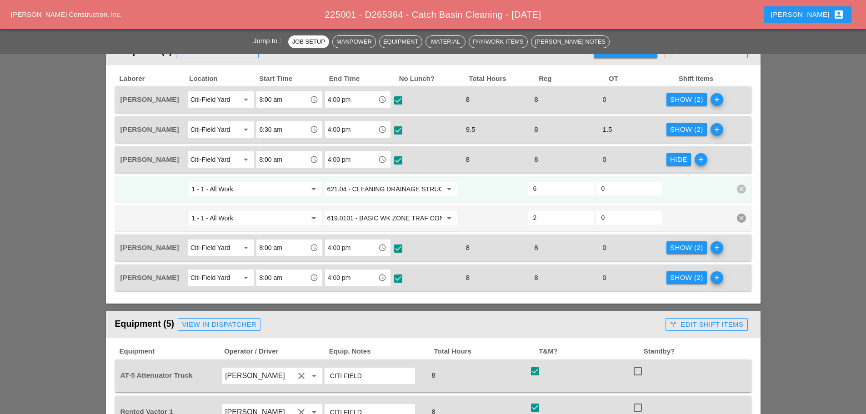
click at [671, 164] on div "Hide" at bounding box center [678, 160] width 17 height 10
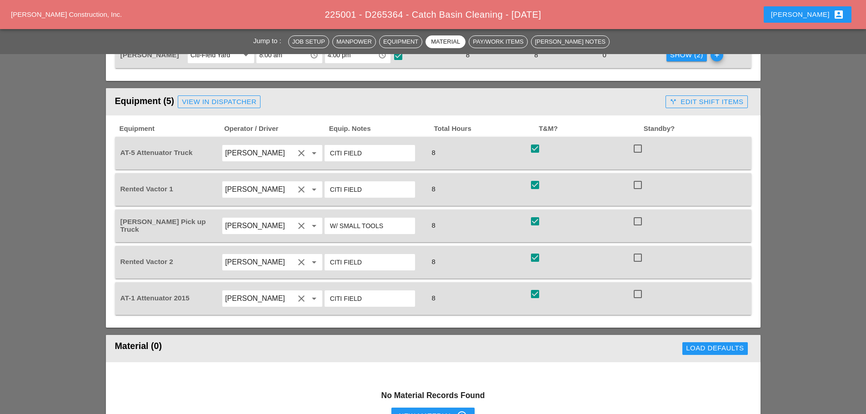
scroll to position [545, 0]
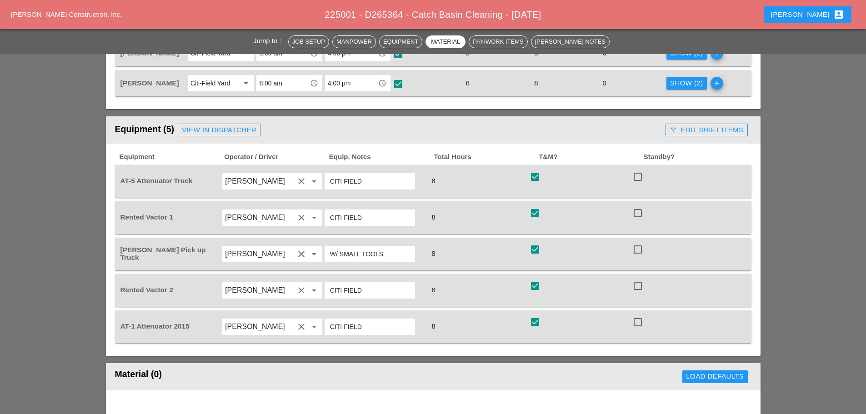
click at [690, 129] on div "call_split Edit Shift Items" at bounding box center [707, 130] width 74 height 10
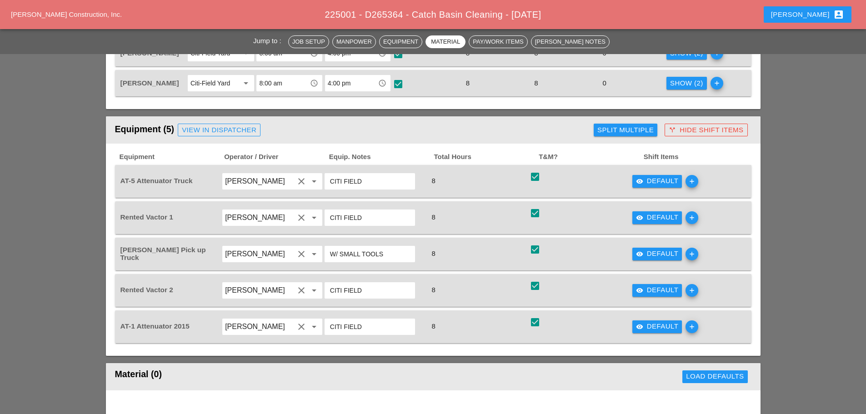
click at [657, 180] on div "visibility Default" at bounding box center [657, 181] width 43 height 10
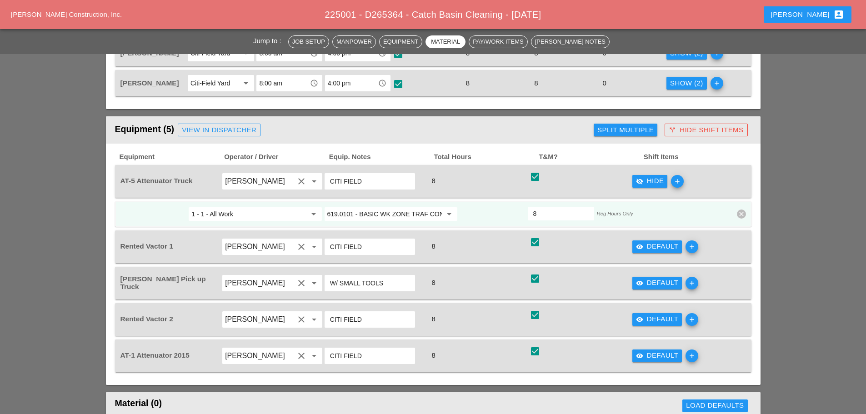
click at [657, 180] on div "visibility_off Hide" at bounding box center [650, 181] width 28 height 10
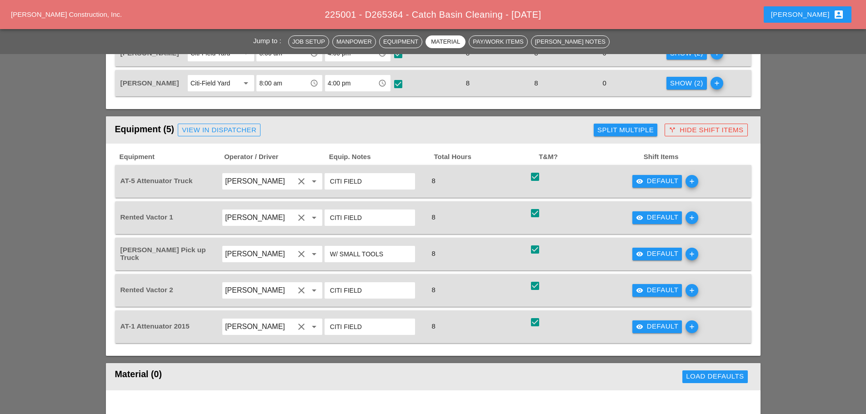
click at [651, 215] on div "visibility Default" at bounding box center [657, 217] width 43 height 10
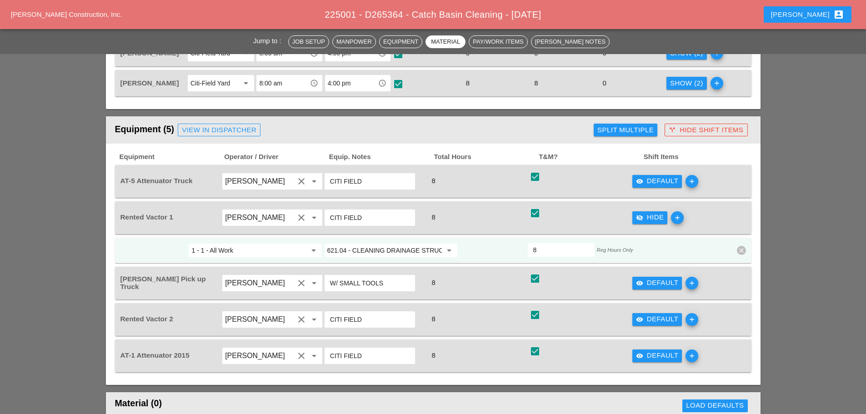
click at [651, 215] on div "visibility_off Hide" at bounding box center [650, 217] width 28 height 10
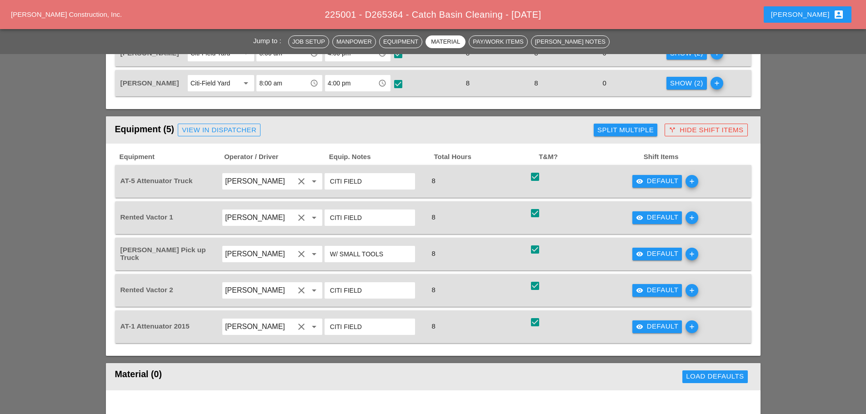
click at [651, 215] on div "visibility Default" at bounding box center [657, 217] width 43 height 10
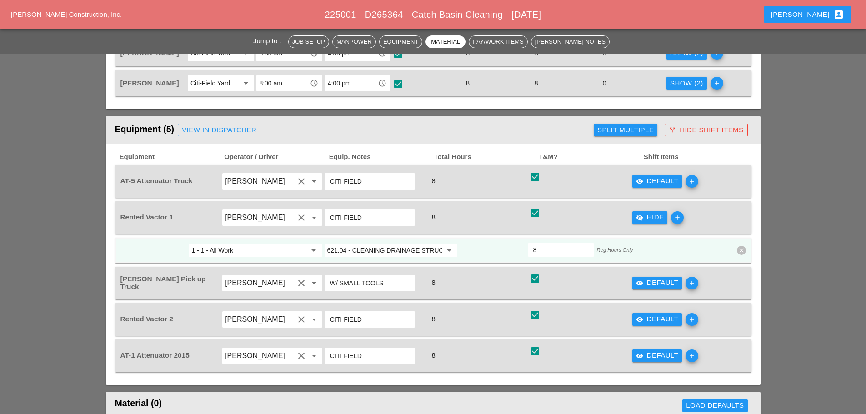
click at [651, 215] on div "visibility_off Hide" at bounding box center [650, 217] width 28 height 10
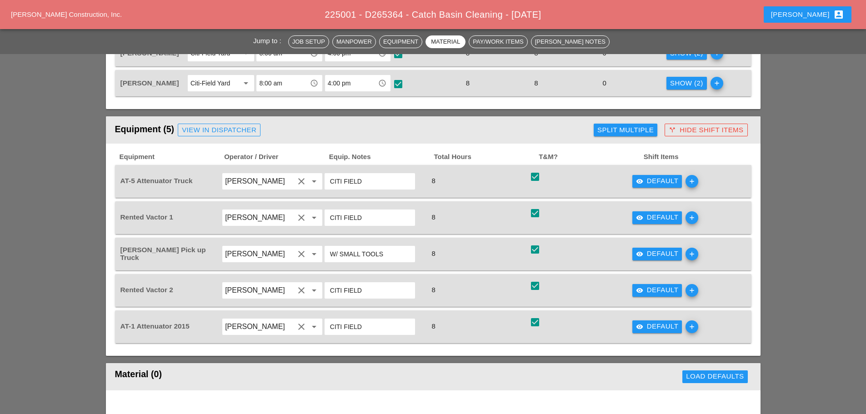
click at [646, 250] on div "visibility Default" at bounding box center [657, 254] width 43 height 10
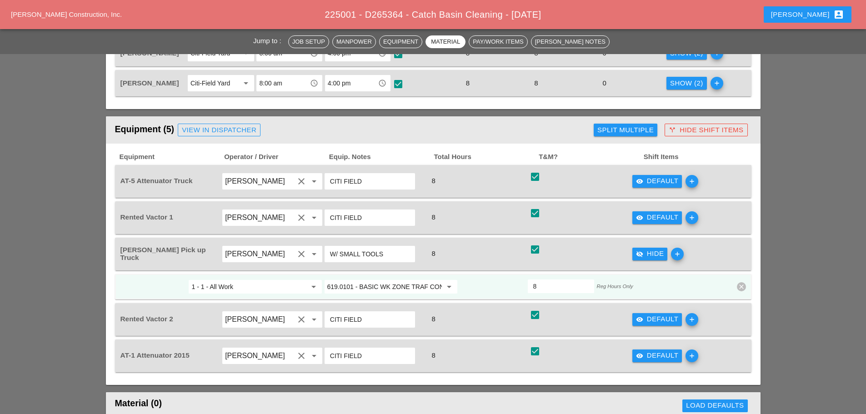
click at [646, 250] on div "visibility_off Hide" at bounding box center [650, 254] width 28 height 10
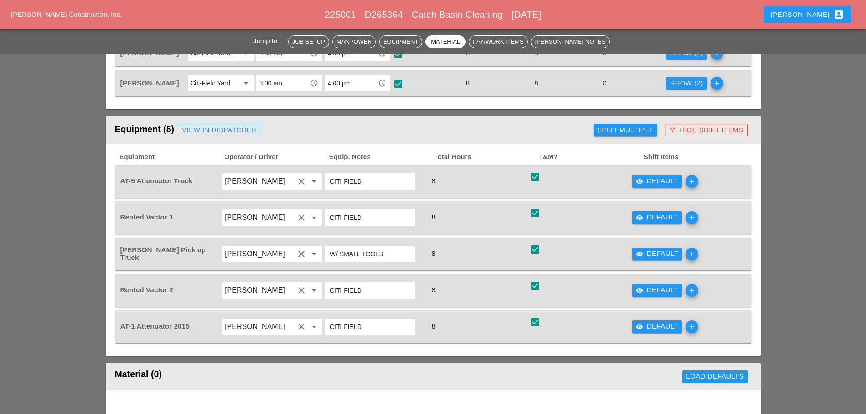
click at [647, 289] on div "visibility Default" at bounding box center [657, 290] width 43 height 10
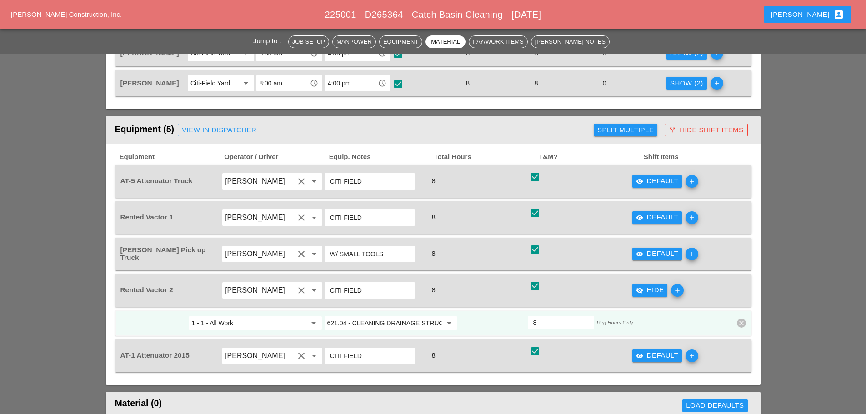
click at [647, 289] on div "visibility_off Hide" at bounding box center [650, 290] width 28 height 10
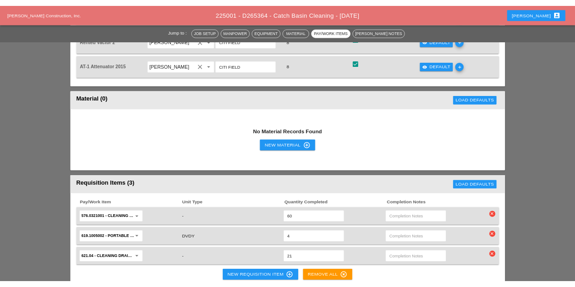
scroll to position [780, 0]
